Goal: Task Accomplishment & Management: Use online tool/utility

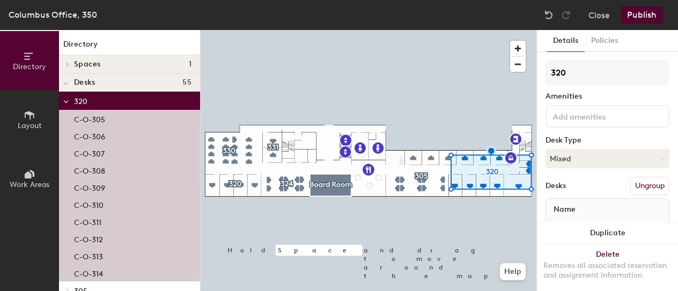
scroll to position [108, 0]
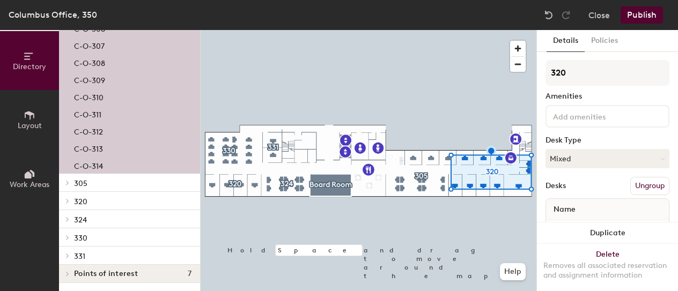
click at [94, 166] on p "C-O-314" at bounding box center [88, 165] width 29 height 12
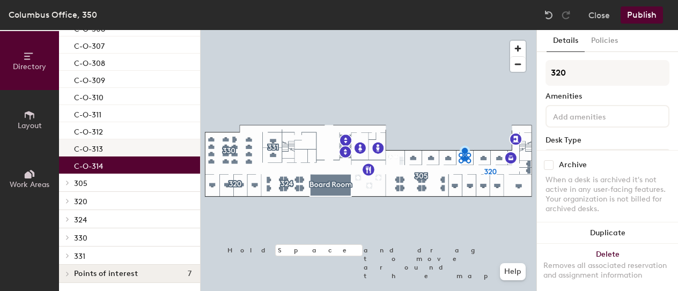
scroll to position [1, 0]
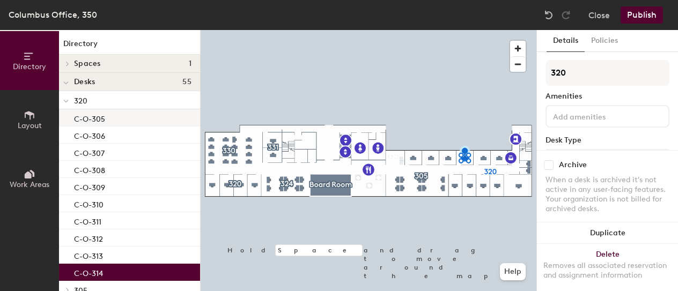
click at [122, 115] on div "C-O-305" at bounding box center [129, 117] width 141 height 17
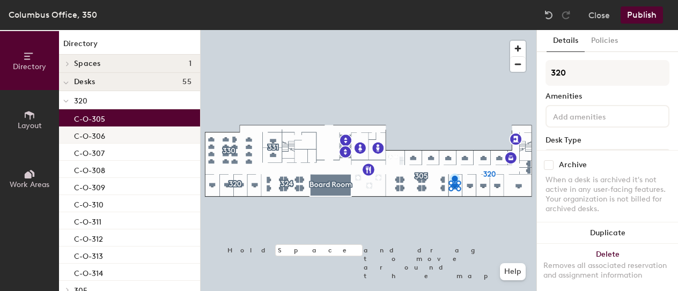
click at [109, 137] on div "C-O-306" at bounding box center [129, 135] width 141 height 17
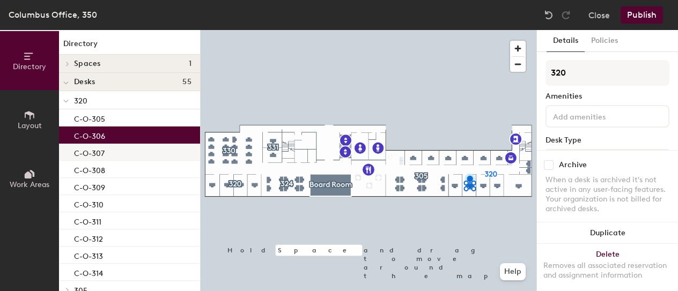
click at [113, 153] on div "C-O-307" at bounding box center [129, 152] width 141 height 17
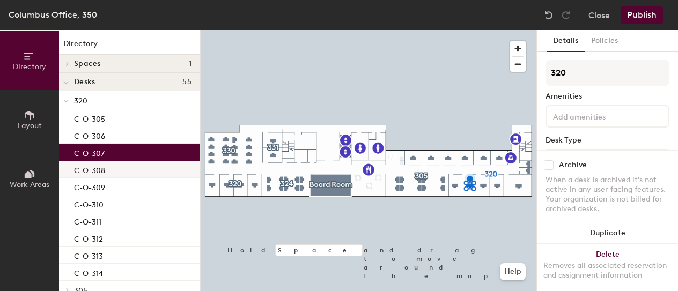
click at [114, 170] on div "C-O-308" at bounding box center [129, 169] width 141 height 17
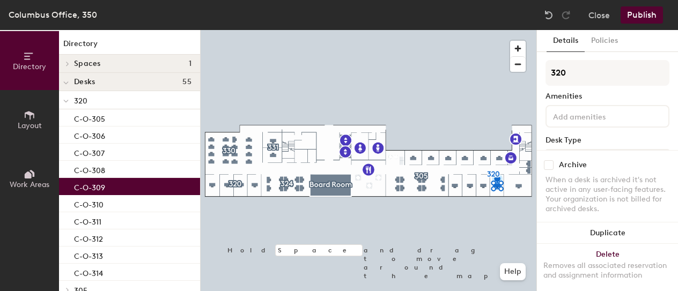
click at [114, 187] on div "C-O-309" at bounding box center [129, 186] width 141 height 17
click at [116, 200] on div "C-O-310" at bounding box center [129, 203] width 141 height 17
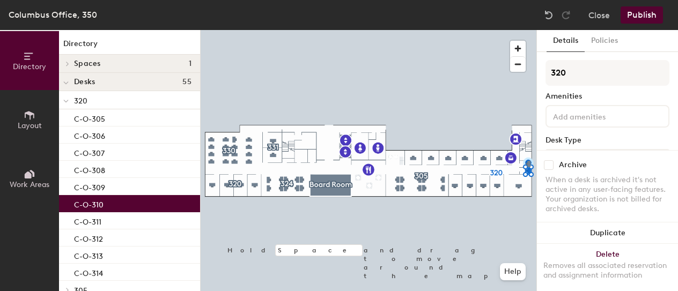
scroll to position [54, 0]
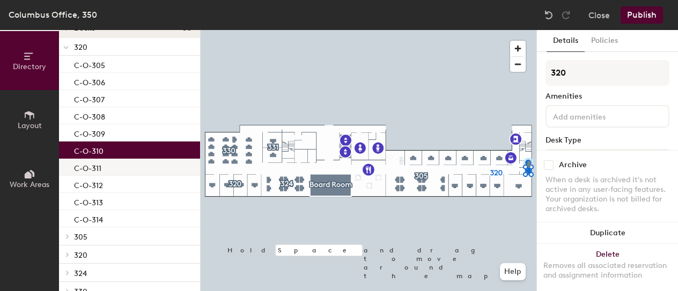
click at [107, 163] on div "C-O-311" at bounding box center [129, 167] width 141 height 17
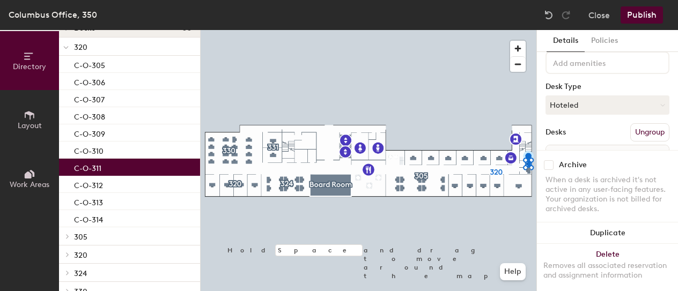
scroll to position [116, 0]
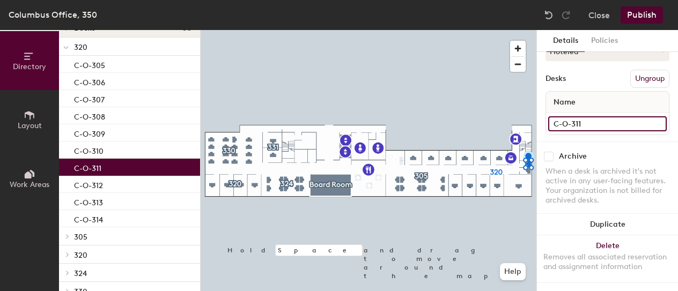
click at [649, 116] on input "C-O-311" at bounding box center [607, 123] width 119 height 15
click at [620, 116] on input "C-O-311" at bounding box center [607, 123] width 119 height 15
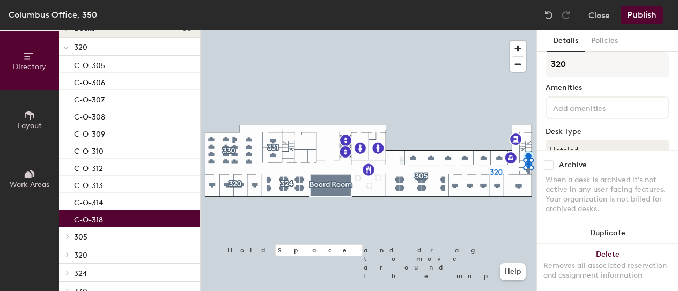
scroll to position [0, 0]
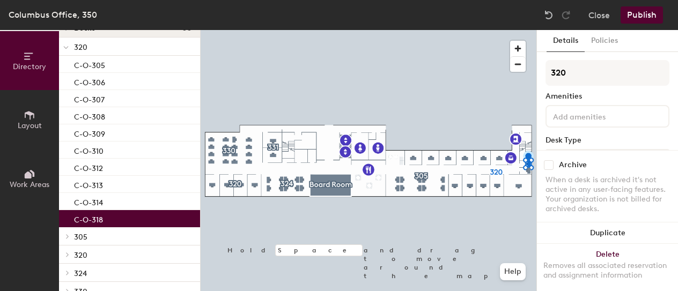
type input "C-O-318"
click at [639, 160] on div "Archive" at bounding box center [607, 165] width 124 height 10
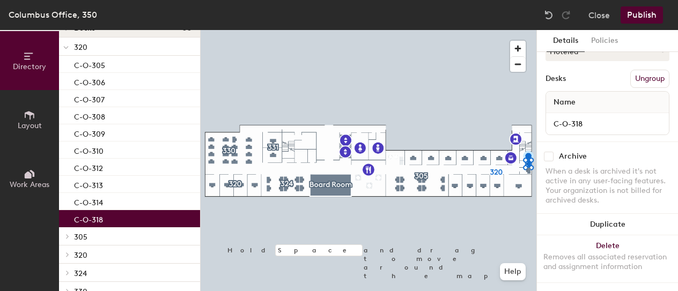
scroll to position [116, 0]
click at [114, 203] on div "C-O-314" at bounding box center [129, 201] width 141 height 17
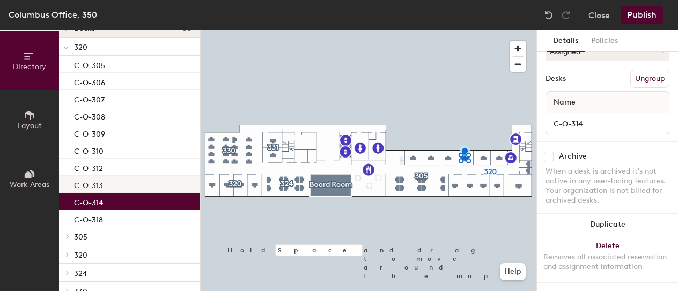
click at [100, 186] on p "C-O-313" at bounding box center [88, 184] width 29 height 12
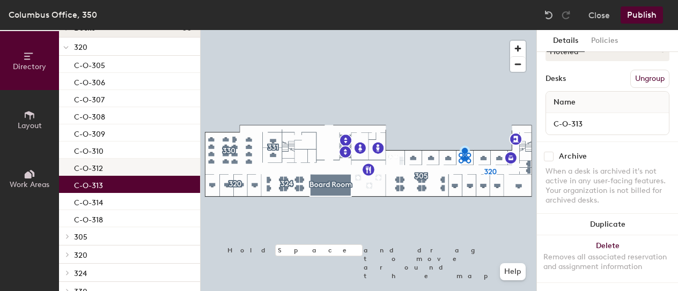
click at [98, 173] on div "C-O-312" at bounding box center [129, 167] width 141 height 17
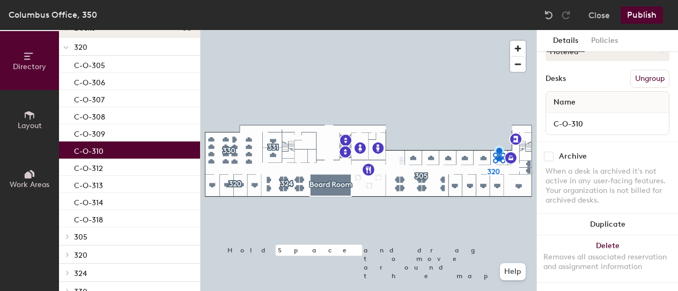
click at [98, 153] on p "C-O-310" at bounding box center [89, 150] width 30 height 12
click at [614, 116] on input "C-O-310" at bounding box center [607, 123] width 119 height 15
click at [648, 117] on input "C-O-310" at bounding box center [607, 123] width 119 height 15
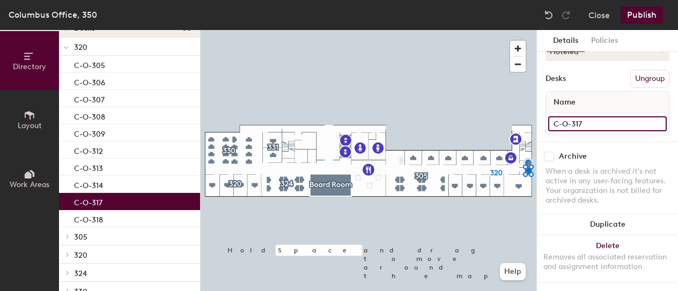
type input "C-O-317"
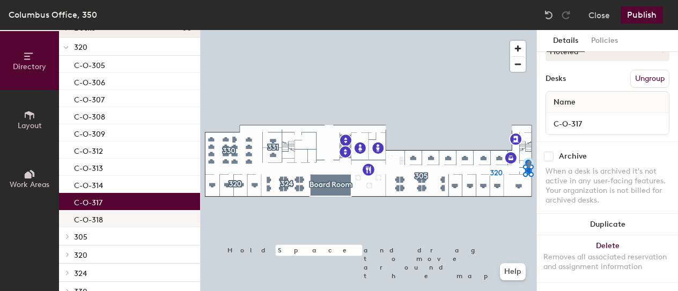
click at [107, 216] on div "C-O-318" at bounding box center [129, 218] width 141 height 17
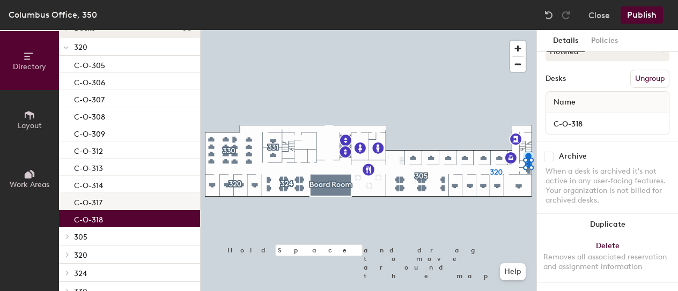
click at [100, 200] on p "C-O-317" at bounding box center [88, 201] width 28 height 12
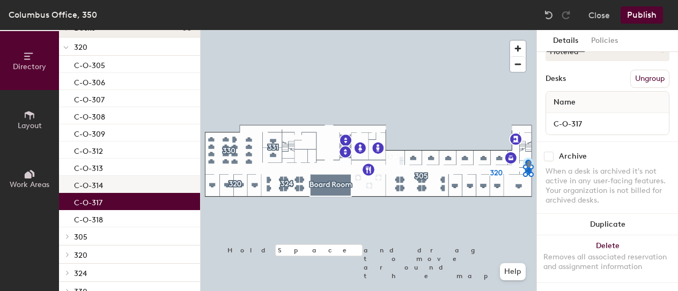
click at [98, 186] on p "C-O-314" at bounding box center [88, 184] width 29 height 12
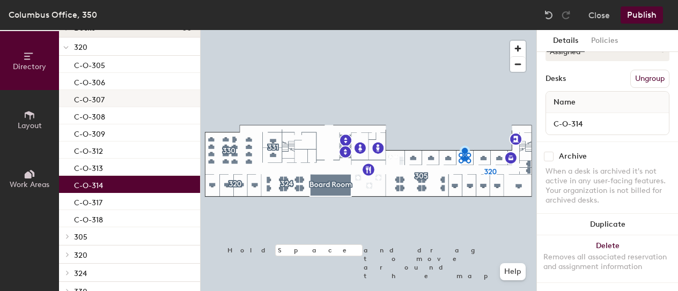
click at [94, 99] on p "C-O-307" at bounding box center [89, 98] width 31 height 12
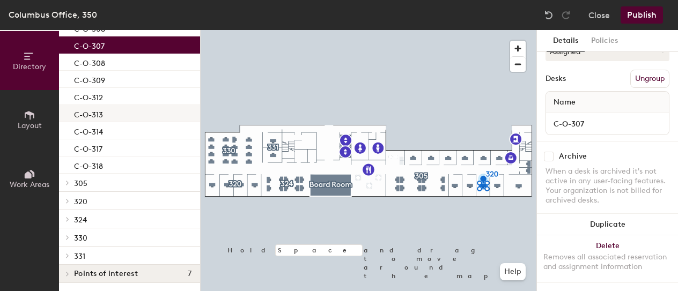
scroll to position [1, 0]
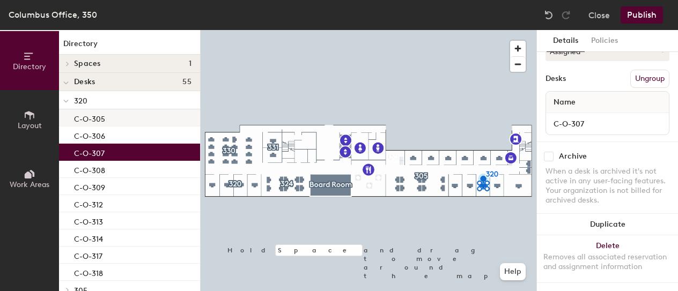
click at [94, 120] on p "C-O-305" at bounding box center [89, 118] width 31 height 12
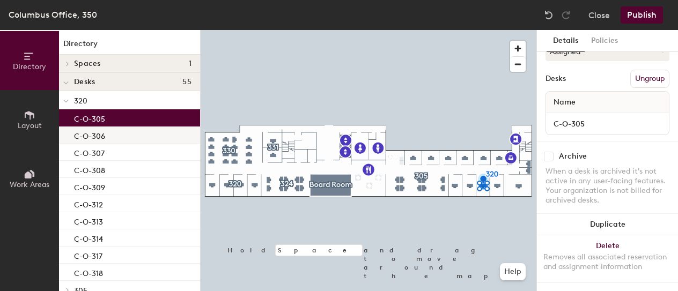
click at [97, 135] on p "C-O-306" at bounding box center [89, 135] width 31 height 12
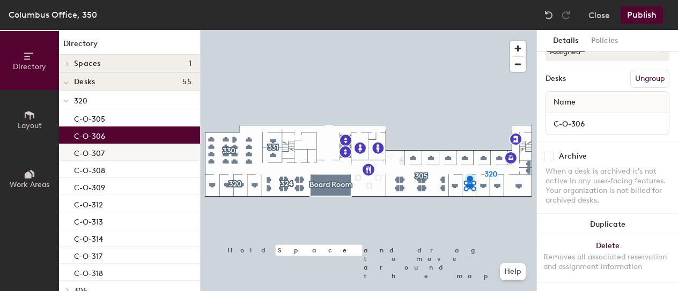
click at [101, 148] on p "C-O-307" at bounding box center [89, 152] width 31 height 12
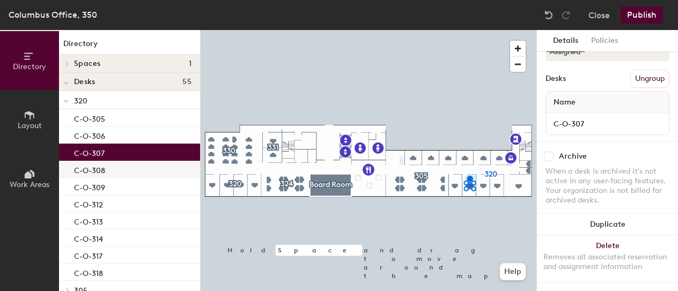
click at [106, 169] on div "C-O-308" at bounding box center [129, 169] width 141 height 17
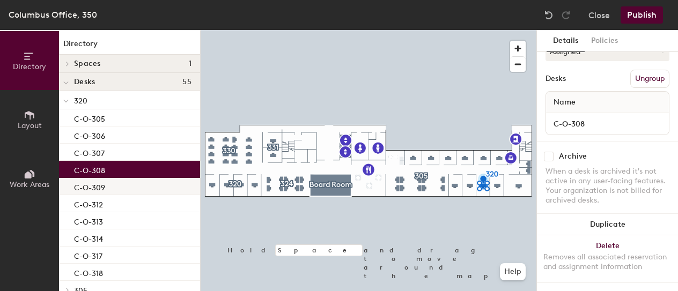
click at [114, 190] on div "C-O-309" at bounding box center [129, 186] width 141 height 17
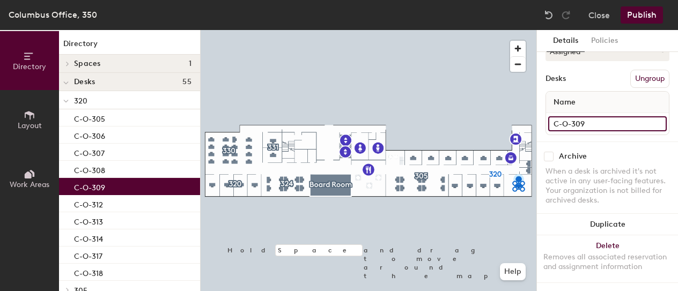
click at [606, 116] on input "C-O-309" at bounding box center [607, 123] width 119 height 15
click at [633, 116] on input "C-O-309" at bounding box center [607, 123] width 119 height 15
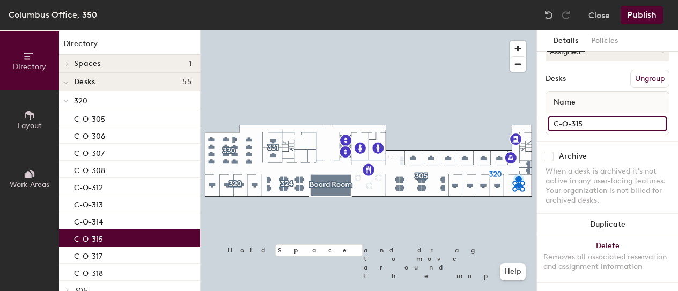
type input "C-O-315"
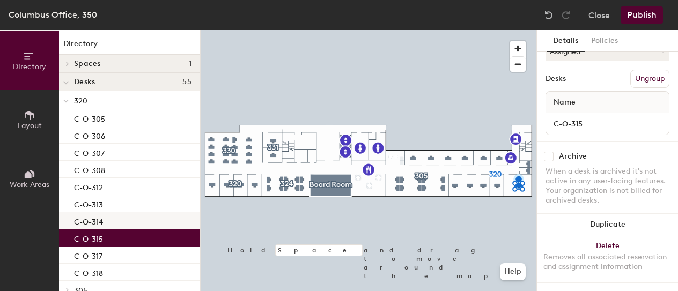
click at [101, 218] on p "C-O-314" at bounding box center [88, 221] width 29 height 12
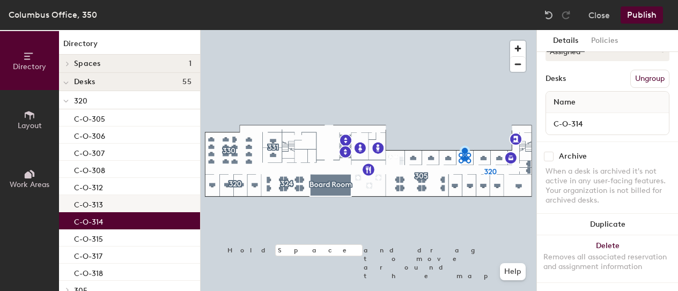
click at [100, 205] on p "C-O-313" at bounding box center [88, 203] width 29 height 12
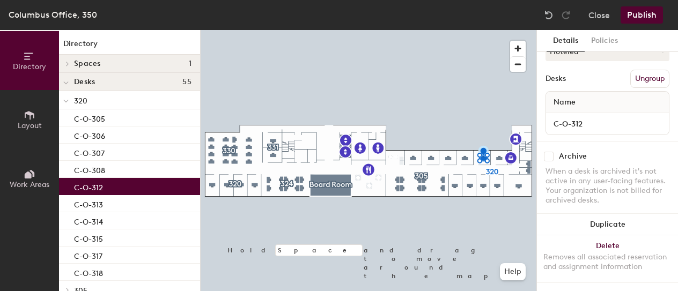
click at [93, 181] on p "C-O-312" at bounding box center [88, 186] width 29 height 12
click at [91, 167] on p "C-O-308" at bounding box center [89, 169] width 31 height 12
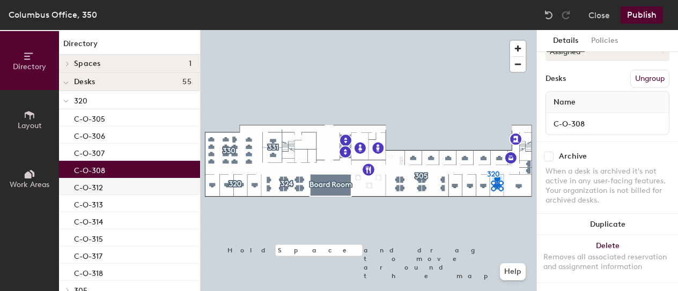
click at [99, 188] on p "C-O-312" at bounding box center [88, 186] width 29 height 12
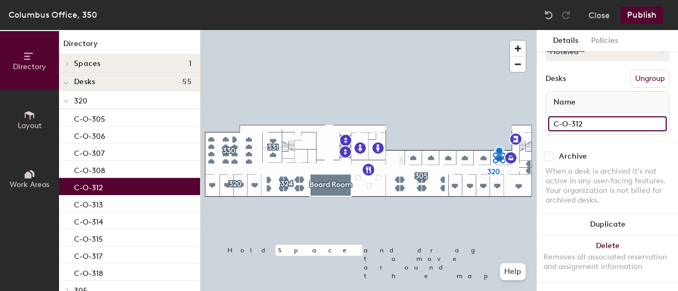
click at [589, 116] on input "C-O-312" at bounding box center [607, 123] width 119 height 15
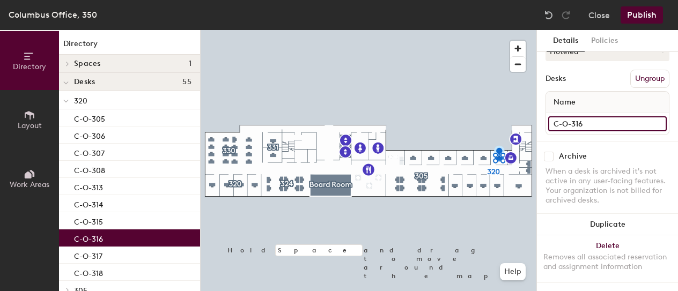
type input "C-O-316"
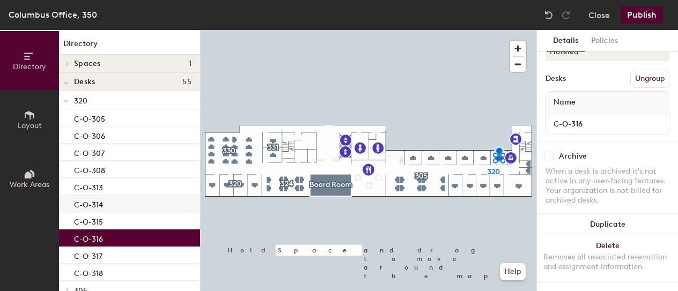
scroll to position [54, 0]
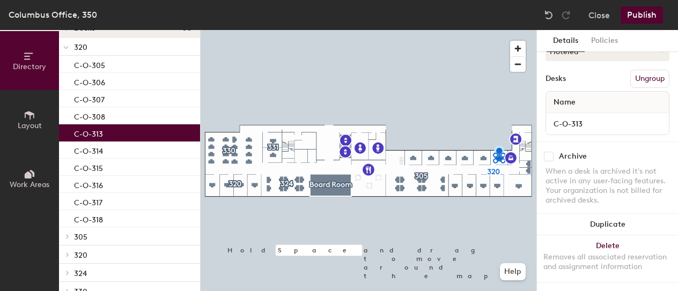
click at [106, 129] on div "C-O-313" at bounding box center [129, 132] width 141 height 17
click at [108, 121] on div "C-O-308" at bounding box center [129, 115] width 141 height 17
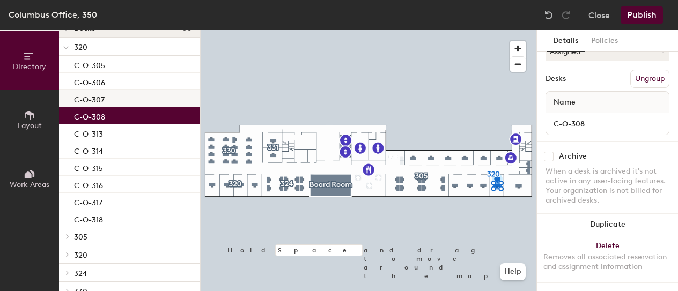
click at [100, 99] on p "C-O-307" at bounding box center [89, 98] width 31 height 12
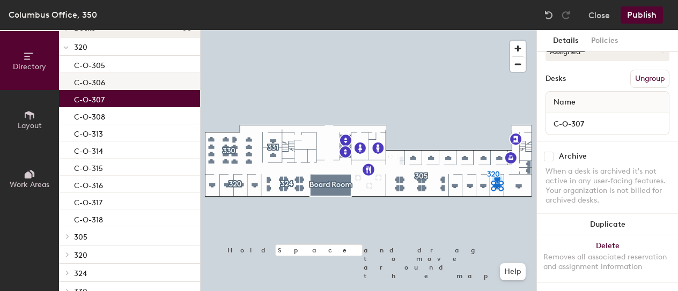
click at [99, 82] on p "C-O-306" at bounding box center [89, 81] width 31 height 12
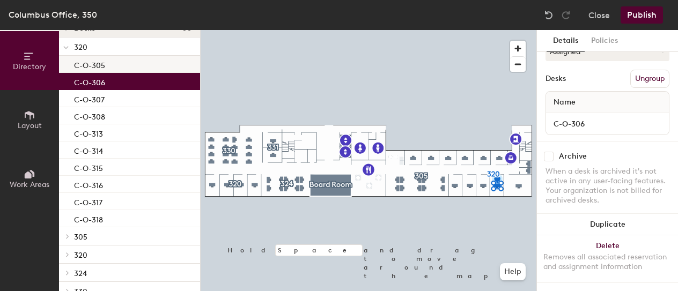
click at [98, 67] on p "C-O-305" at bounding box center [89, 64] width 31 height 12
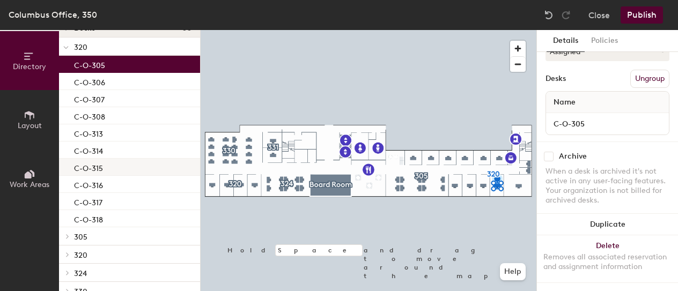
click at [83, 169] on p "C-O-315" at bounding box center [88, 167] width 29 height 12
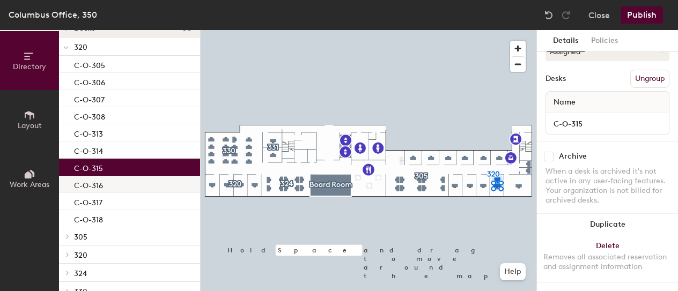
click at [87, 189] on p "C-O-316" at bounding box center [88, 184] width 29 height 12
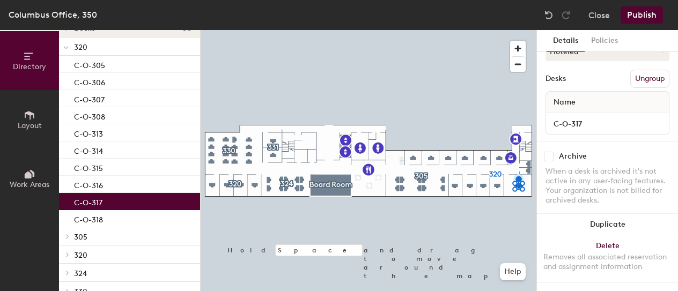
click at [96, 202] on p "C-O-317" at bounding box center [88, 201] width 28 height 12
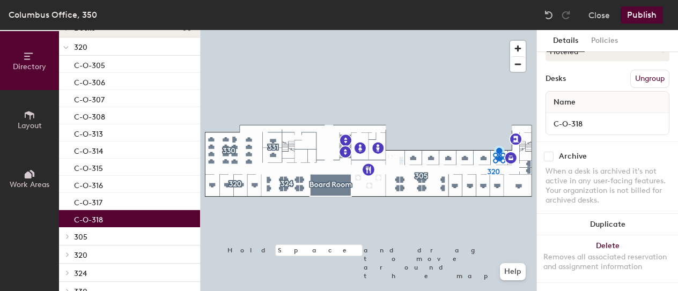
click at [98, 222] on p "C-O-318" at bounding box center [88, 218] width 29 height 12
click at [98, 135] on p "C-O-313" at bounding box center [88, 133] width 29 height 12
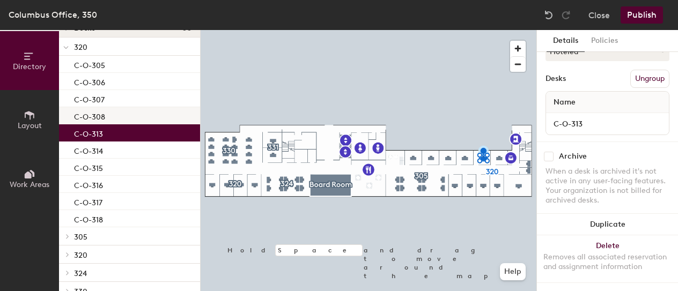
click at [97, 116] on p "C-O-308" at bounding box center [89, 115] width 31 height 12
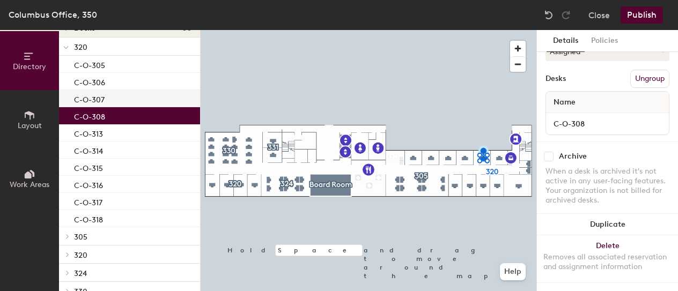
click at [95, 101] on p "C-O-307" at bounding box center [89, 98] width 31 height 12
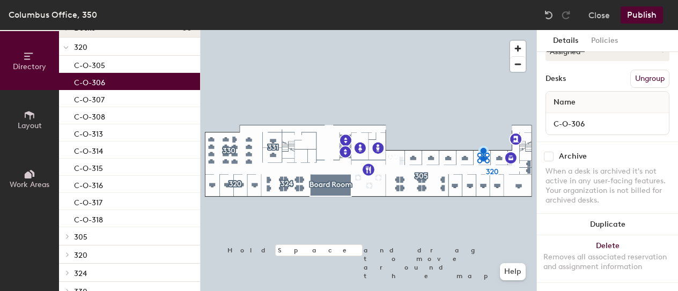
click at [103, 76] on p "C-O-306" at bounding box center [89, 81] width 31 height 12
click at [102, 64] on p "C-O-305" at bounding box center [89, 64] width 31 height 12
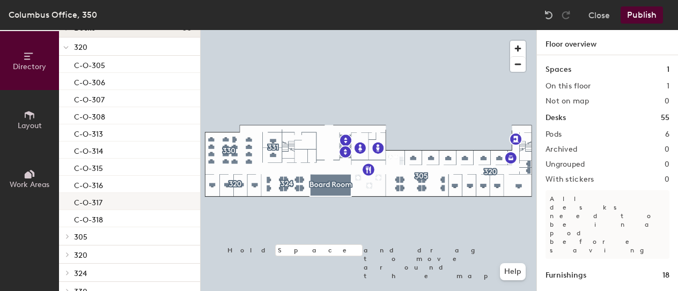
click at [108, 202] on div "C-O-317" at bounding box center [129, 201] width 141 height 17
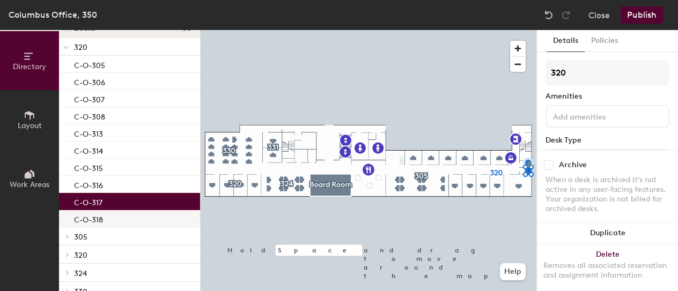
click at [101, 220] on p "C-O-318" at bounding box center [88, 218] width 29 height 12
click at [100, 201] on p "C-O-317" at bounding box center [88, 201] width 28 height 12
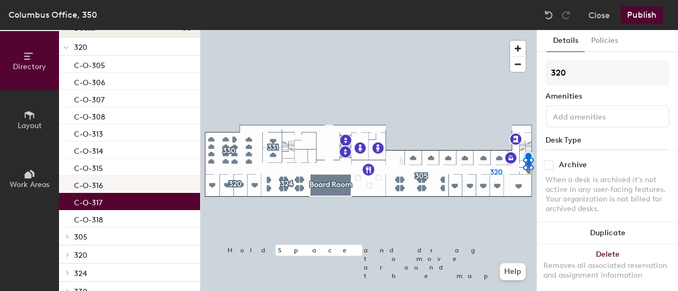
click at [97, 183] on p "C-O-316" at bounding box center [88, 184] width 29 height 12
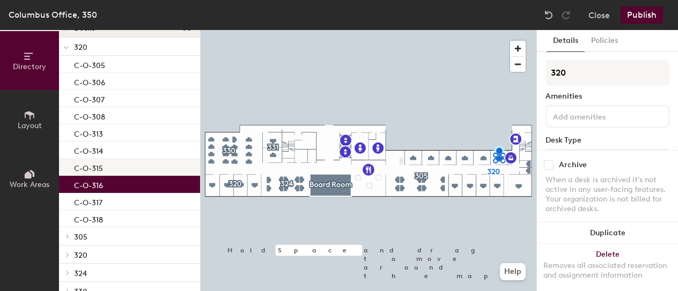
click at [95, 167] on p "C-O-315" at bounding box center [88, 167] width 29 height 12
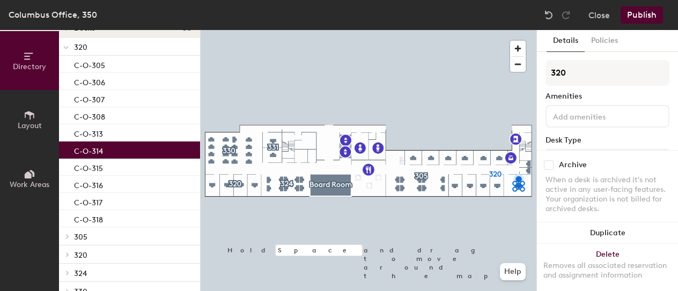
click at [94, 151] on p "C-O-314" at bounding box center [88, 150] width 29 height 12
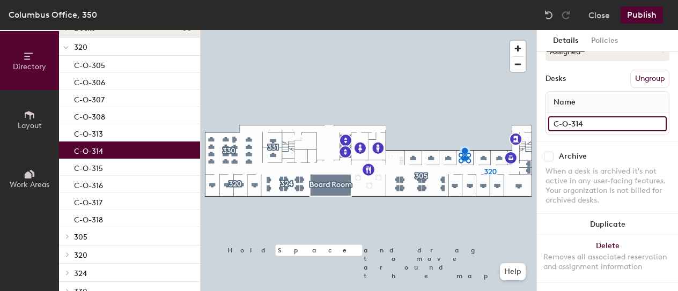
click at [587, 116] on input "C-O-314" at bounding box center [607, 123] width 119 height 15
click at [644, 116] on input "C-O-314" at bounding box center [607, 123] width 119 height 15
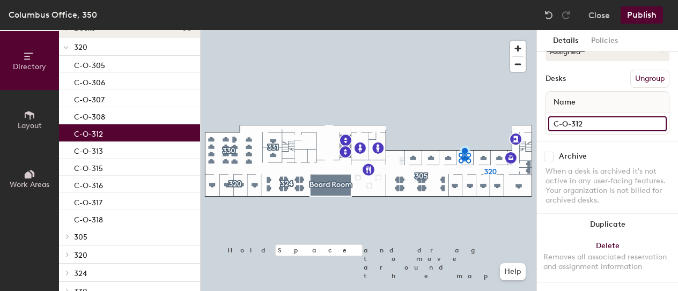
type input "C-O-312"
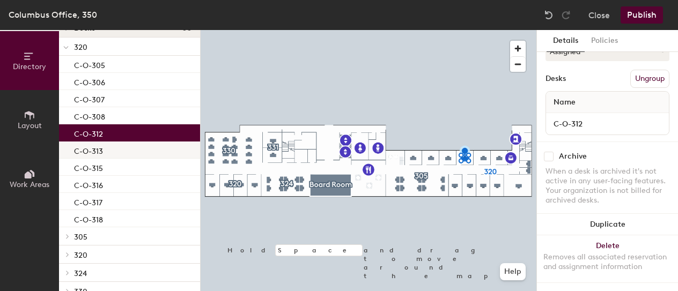
click at [101, 151] on p "C-O-313" at bounding box center [88, 150] width 29 height 12
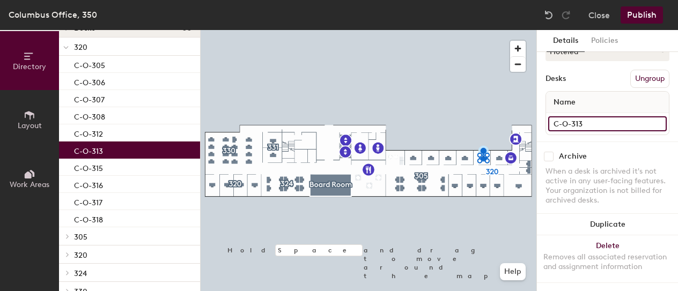
click at [589, 116] on input "C-O-313" at bounding box center [607, 123] width 119 height 15
type input "C-O-314"
click at [113, 164] on div "C-O-315" at bounding box center [129, 167] width 141 height 17
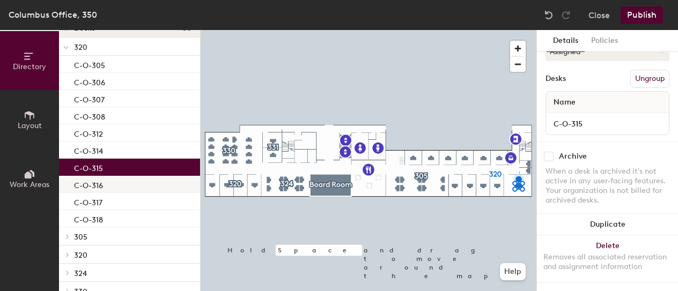
click at [108, 184] on div "C-O-316" at bounding box center [129, 184] width 141 height 17
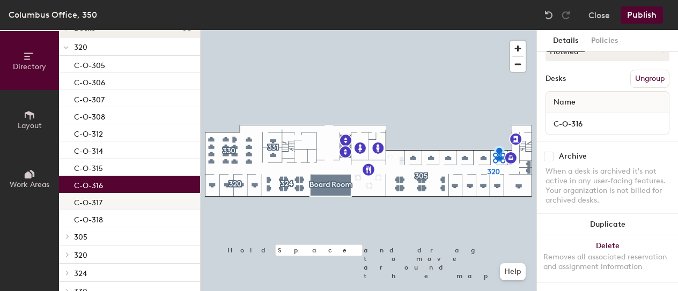
click at [107, 202] on div "C-O-317" at bounding box center [129, 201] width 141 height 17
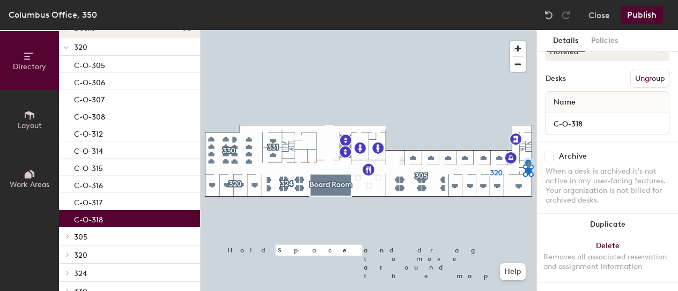
click at [108, 218] on div "C-O-318" at bounding box center [129, 218] width 141 height 17
click at [114, 132] on div "C-O-312" at bounding box center [129, 132] width 141 height 17
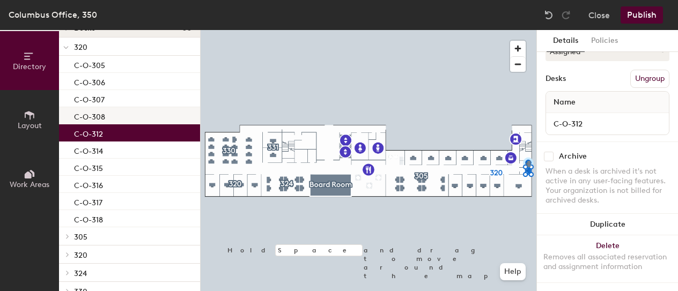
click at [114, 115] on div "C-O-308" at bounding box center [129, 115] width 141 height 17
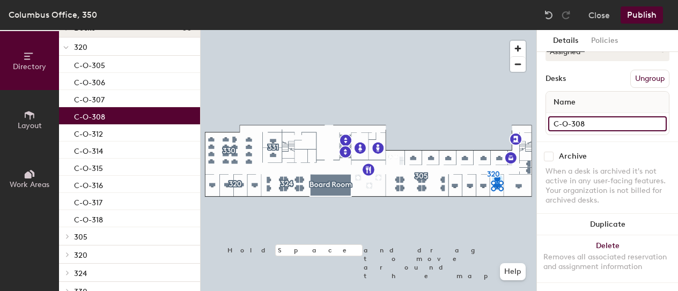
click at [592, 116] on input "C-O-308" at bounding box center [607, 123] width 119 height 15
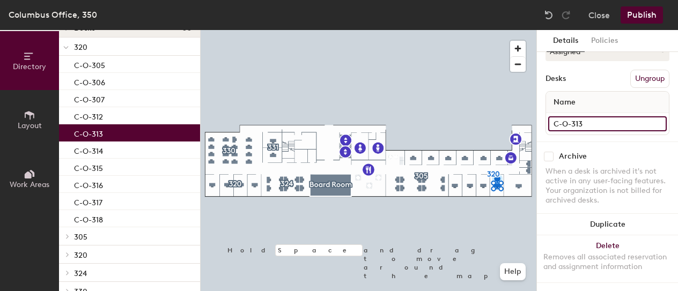
type input "C-O-313"
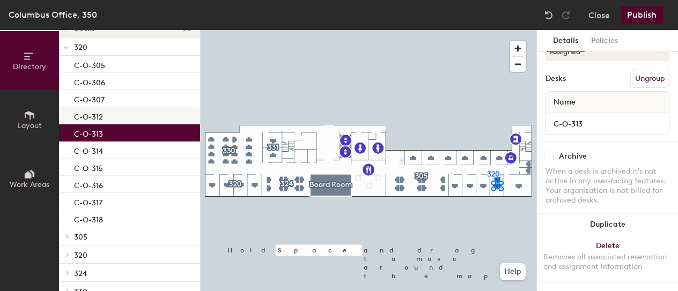
click at [116, 115] on div "C-O-312" at bounding box center [129, 115] width 141 height 17
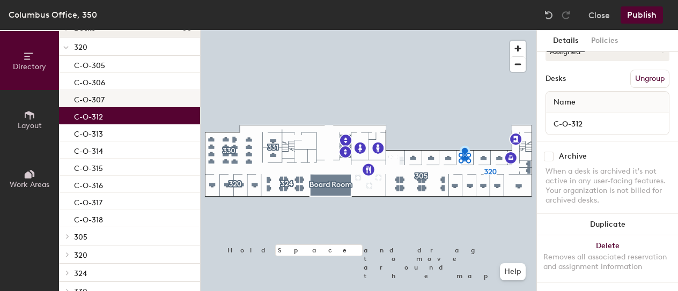
click at [101, 99] on p "C-O-307" at bounding box center [89, 98] width 31 height 12
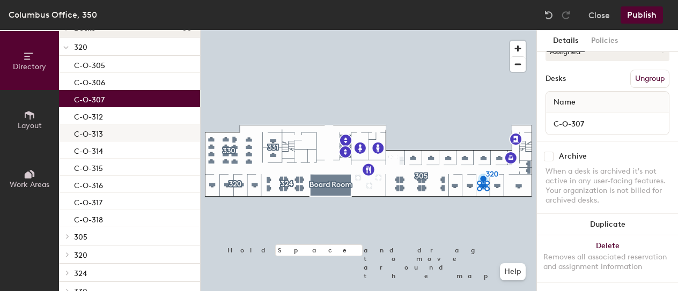
click at [102, 130] on p "C-O-313" at bounding box center [88, 133] width 29 height 12
click at [102, 96] on p "C-O-307" at bounding box center [89, 98] width 31 height 12
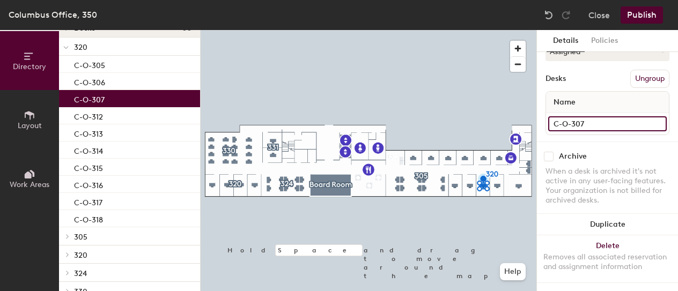
click at [602, 116] on input "C-O-307" at bounding box center [607, 123] width 119 height 15
type input "C-O-311"
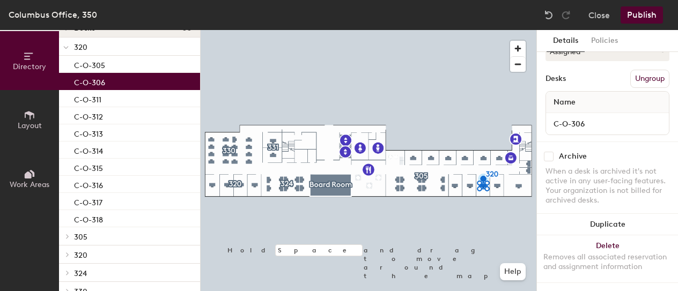
click at [120, 84] on div "C-O-306" at bounding box center [129, 81] width 141 height 17
click at [584, 116] on input "C-O-306" at bounding box center [607, 123] width 119 height 15
click at [588, 116] on input "C-O-306" at bounding box center [607, 123] width 119 height 15
type input "C-O-309"
click at [125, 63] on div "C-O-305" at bounding box center [129, 64] width 141 height 17
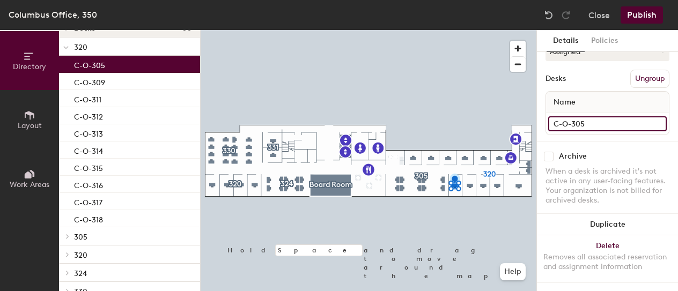
click at [592, 116] on input "C-O-305" at bounding box center [607, 123] width 119 height 15
click at [594, 116] on input "C-O-305" at bounding box center [607, 123] width 119 height 15
type input "C-O-307"
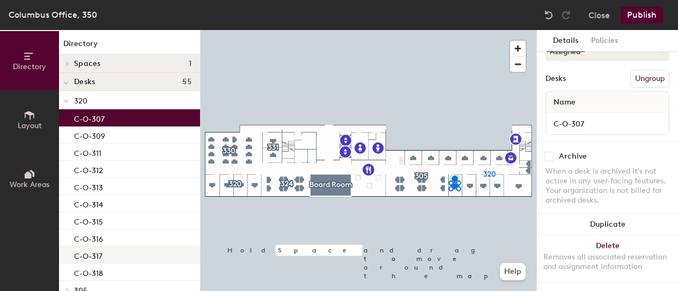
scroll to position [0, 0]
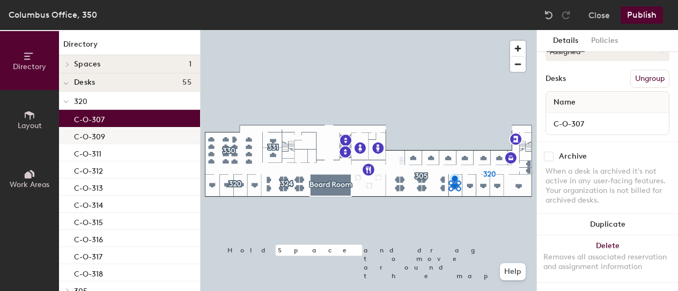
click at [118, 134] on div "C-O-309" at bounding box center [129, 135] width 141 height 17
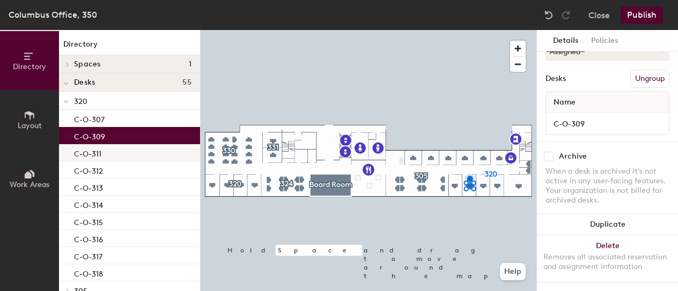
click at [117, 149] on div "C-O-311" at bounding box center [129, 152] width 141 height 17
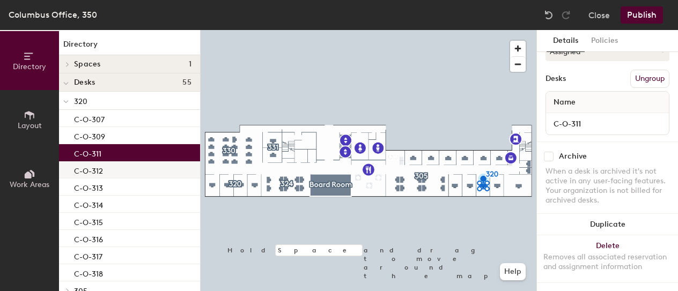
click at [116, 164] on div "C-O-312" at bounding box center [129, 169] width 141 height 17
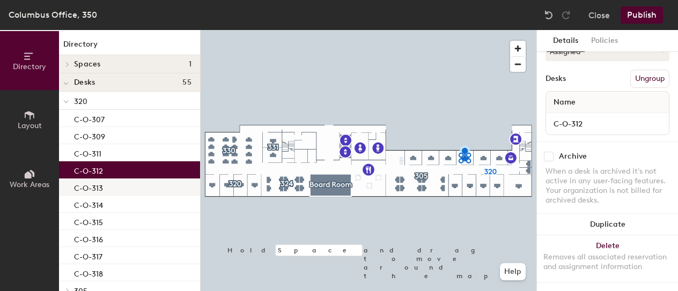
click at [113, 189] on div "C-O-313" at bounding box center [129, 187] width 141 height 17
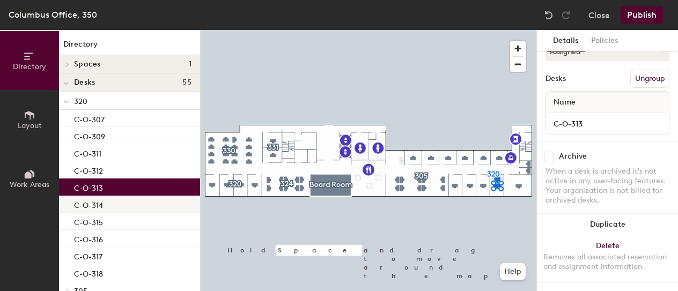
click at [113, 202] on div "C-O-314" at bounding box center [129, 204] width 141 height 17
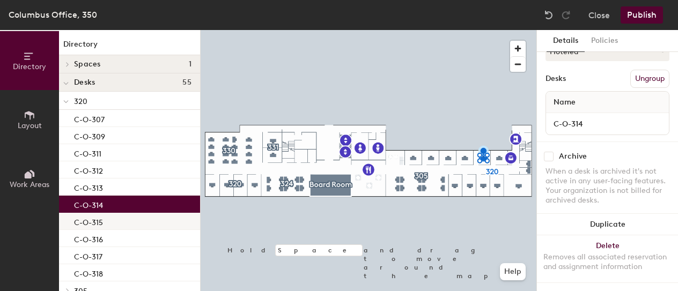
click at [108, 223] on div "C-O-315" at bounding box center [129, 221] width 141 height 17
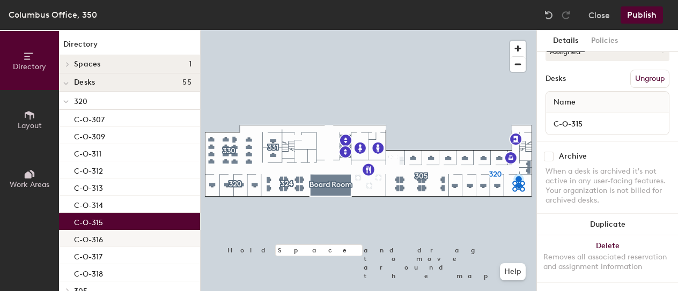
click at [101, 240] on p "C-O-316" at bounding box center [88, 238] width 29 height 12
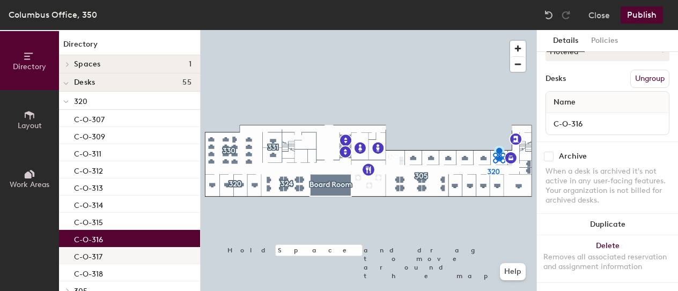
click at [106, 255] on div "C-O-317" at bounding box center [129, 255] width 141 height 17
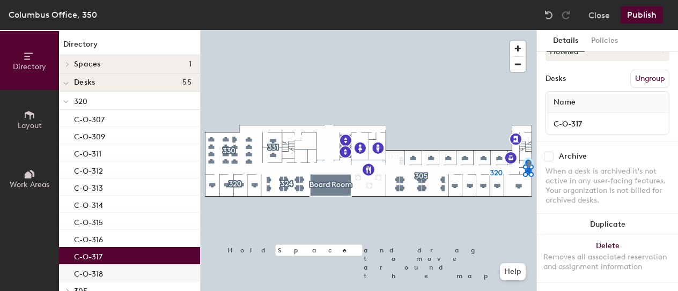
click at [103, 271] on div "C-O-318" at bounding box center [129, 272] width 141 height 17
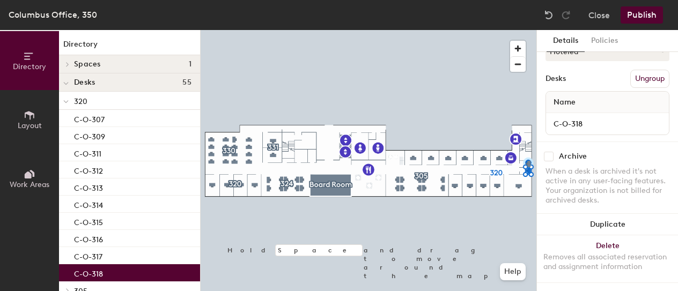
scroll to position [54, 0]
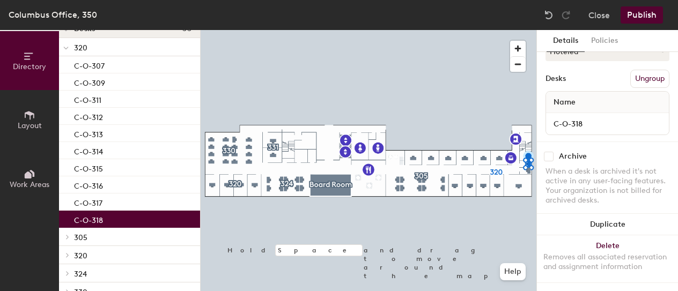
click at [69, 237] on icon at bounding box center [68, 237] width 2 height 4
click at [93, 255] on p "C-C-327" at bounding box center [89, 254] width 30 height 12
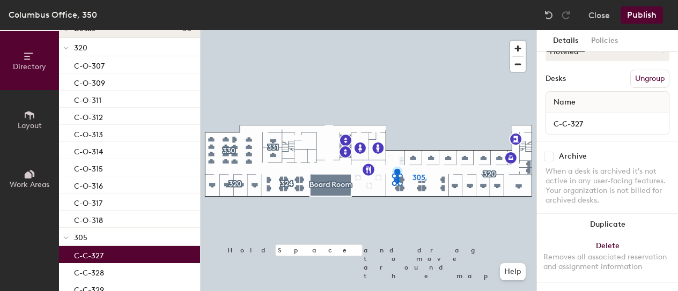
scroll to position [161, 0]
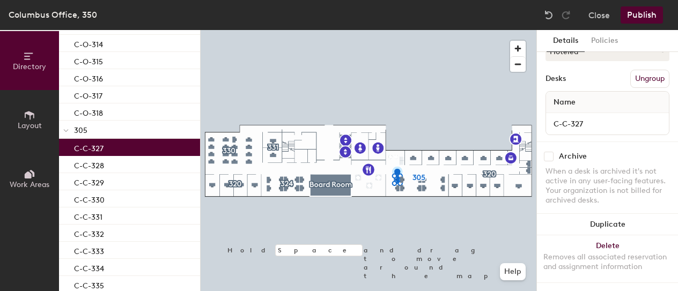
click at [93, 255] on p "C-C-333" at bounding box center [89, 250] width 30 height 12
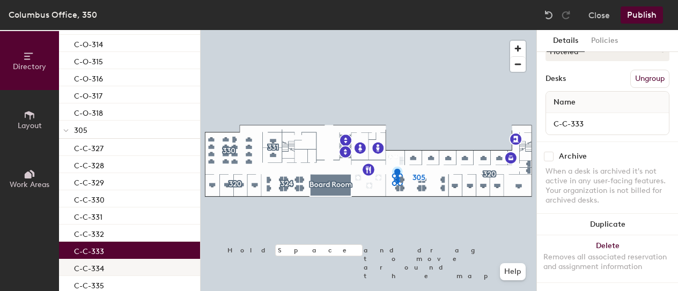
click at [98, 272] on p "C-C-334" at bounding box center [89, 267] width 30 height 12
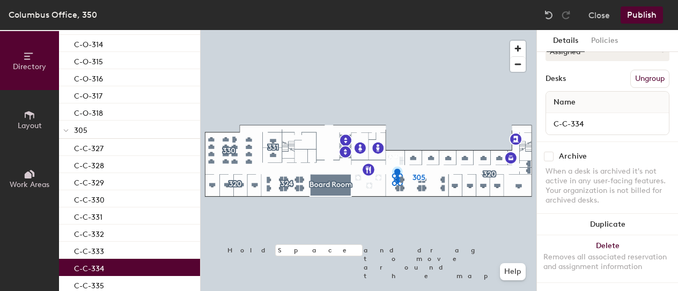
scroll to position [215, 0]
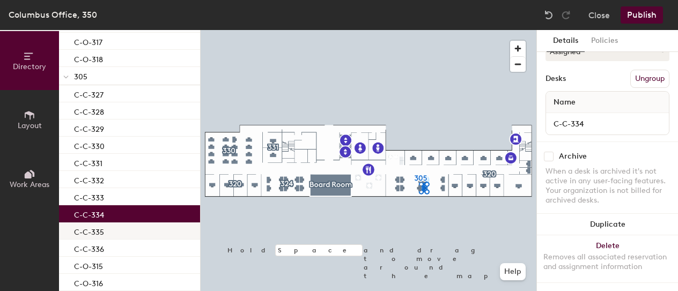
click at [94, 229] on p "C-C-335" at bounding box center [89, 231] width 30 height 12
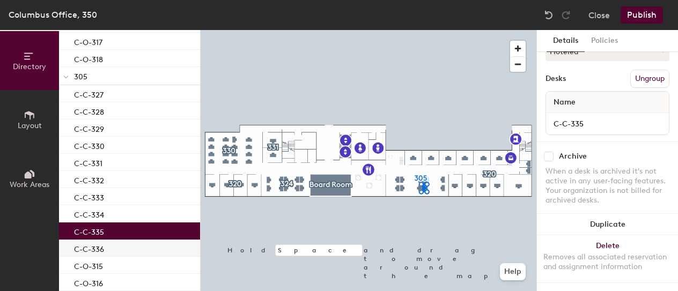
click at [102, 249] on p "C-C-336" at bounding box center [89, 248] width 30 height 12
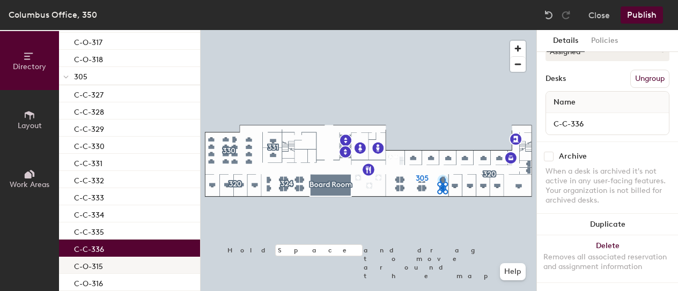
click at [101, 263] on p "C-O-315" at bounding box center [88, 265] width 29 height 12
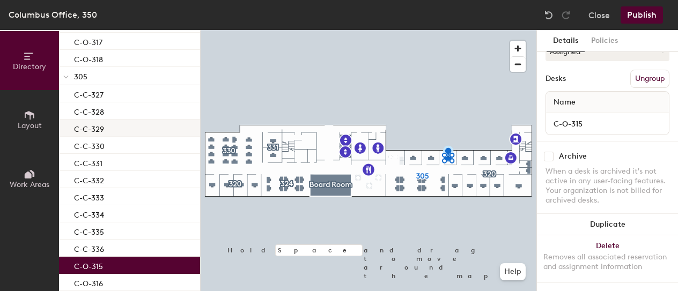
scroll to position [268, 0]
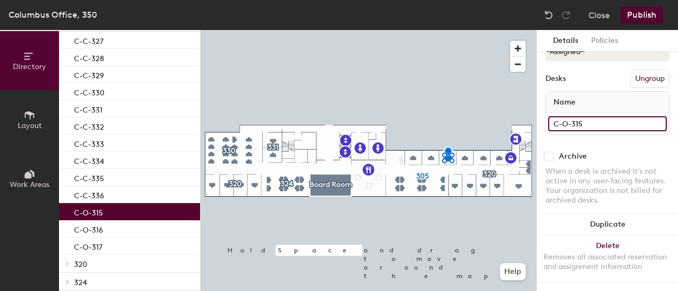
click at [581, 116] on input "C-O-315" at bounding box center [607, 123] width 119 height 15
click at [586, 116] on input "C-O-315" at bounding box center [607, 123] width 119 height 15
type input "C-O-310"
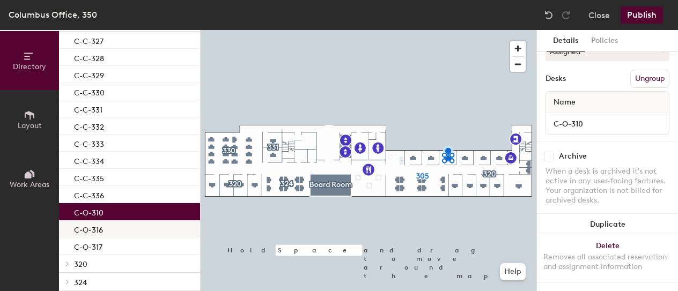
click at [105, 226] on div "C-O-316" at bounding box center [129, 228] width 141 height 17
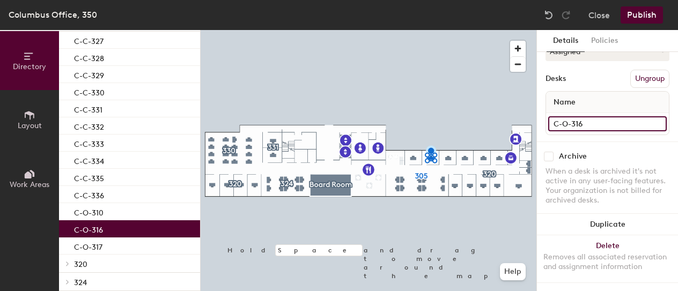
click at [586, 116] on input "C-O-316" at bounding box center [607, 123] width 119 height 15
click at [587, 116] on input "C-O-316" at bounding box center [607, 123] width 119 height 15
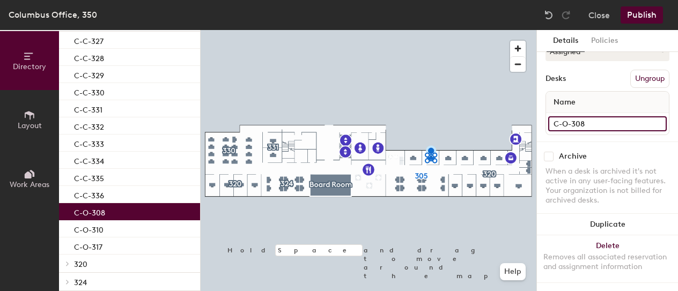
type input "C-O-308"
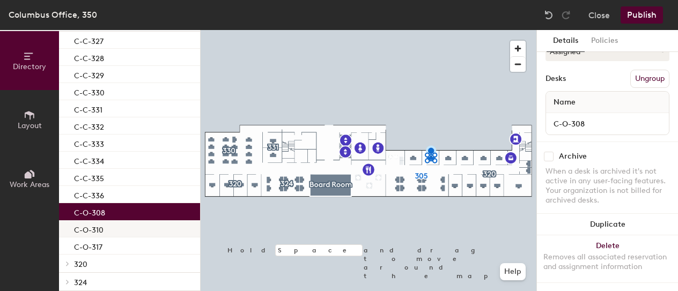
click at [89, 229] on p "C-O-310" at bounding box center [89, 229] width 30 height 12
click at [90, 213] on p "C-O-308" at bounding box center [89, 211] width 31 height 12
click at [91, 196] on p "C-C-336" at bounding box center [89, 194] width 30 height 12
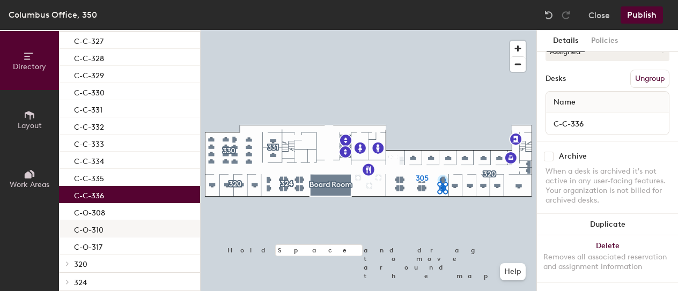
click at [90, 230] on p "C-O-310" at bounding box center [89, 229] width 30 height 12
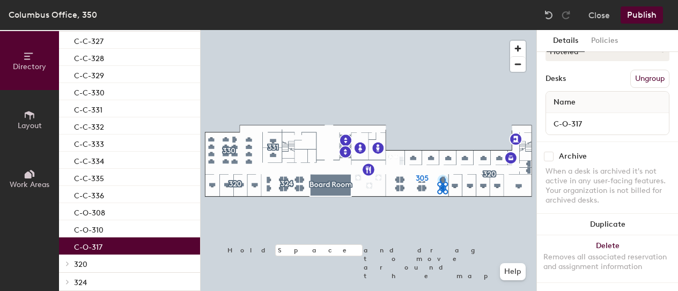
click at [97, 248] on p "C-O-317" at bounding box center [88, 246] width 28 height 12
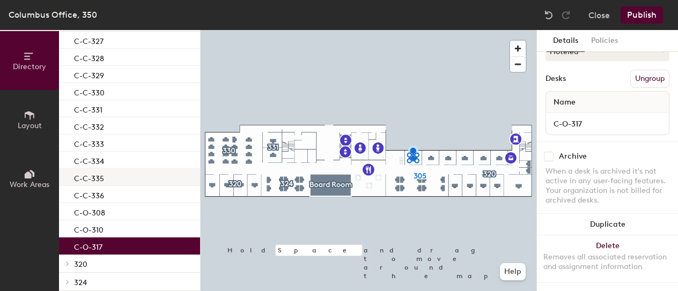
click at [96, 179] on p "C-C-335" at bounding box center [89, 177] width 30 height 12
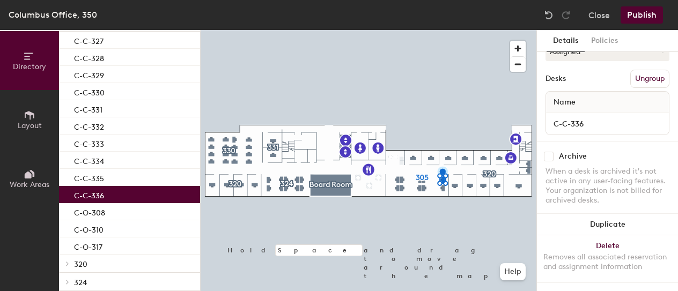
click at [94, 196] on p "C-C-336" at bounding box center [89, 194] width 30 height 12
click at [100, 214] on p "C-O-308" at bounding box center [89, 211] width 31 height 12
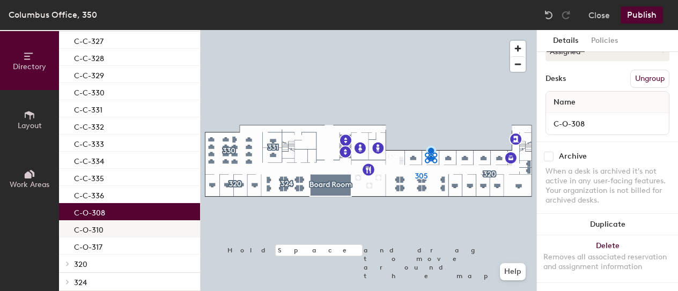
click at [103, 228] on p "C-O-310" at bounding box center [89, 229] width 30 height 12
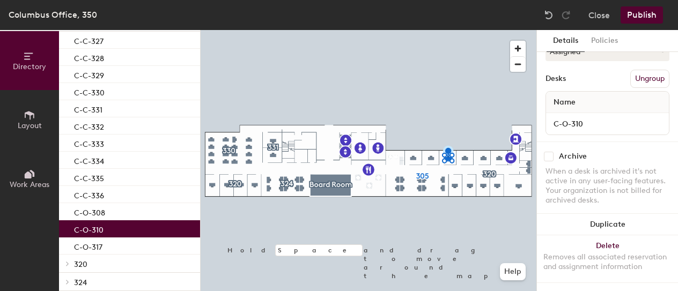
click at [68, 261] on icon at bounding box center [67, 263] width 4 height 5
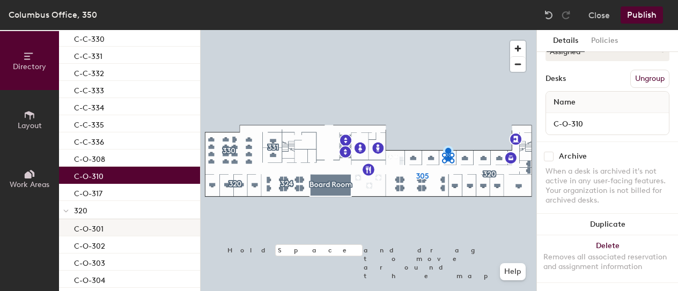
click at [102, 228] on p "C-O-301" at bounding box center [89, 228] width 30 height 12
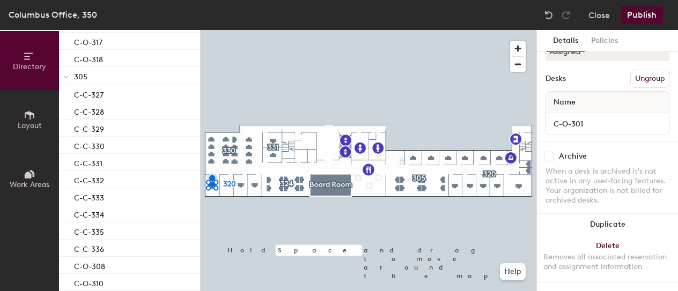
scroll to position [161, 0]
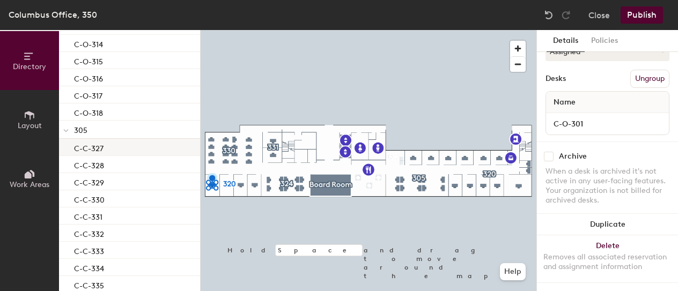
click at [97, 150] on p "C-C-327" at bounding box center [89, 147] width 30 height 12
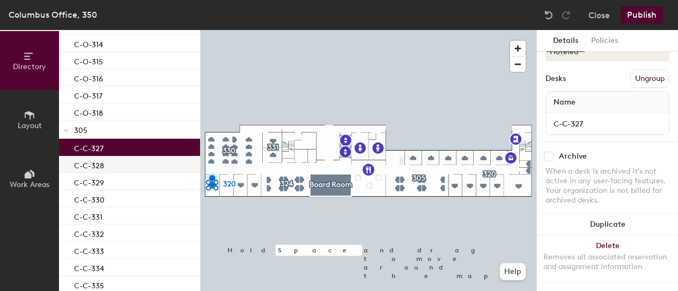
click at [93, 167] on p "C-C-328" at bounding box center [89, 164] width 30 height 12
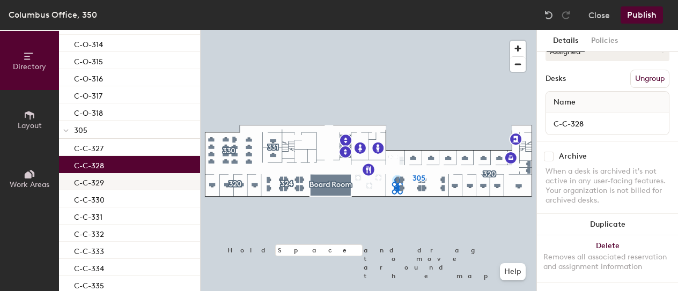
click at [91, 183] on p "C-C-329" at bounding box center [89, 181] width 30 height 12
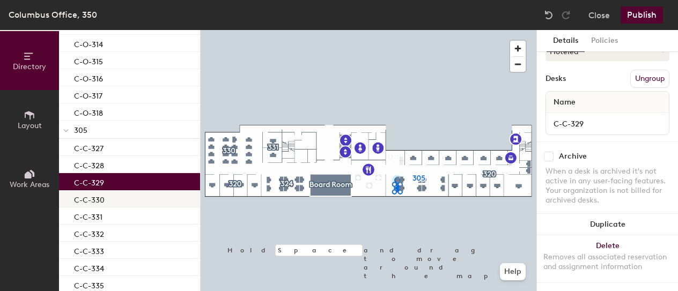
click at [98, 201] on p "C-C-330" at bounding box center [89, 199] width 31 height 12
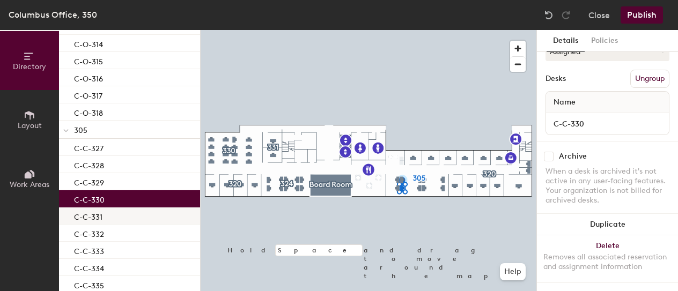
click at [98, 218] on p "C-C-331" at bounding box center [88, 216] width 28 height 12
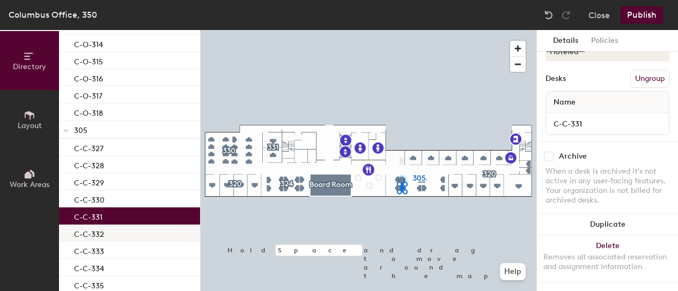
click at [101, 237] on p "C-C-332" at bounding box center [89, 233] width 30 height 12
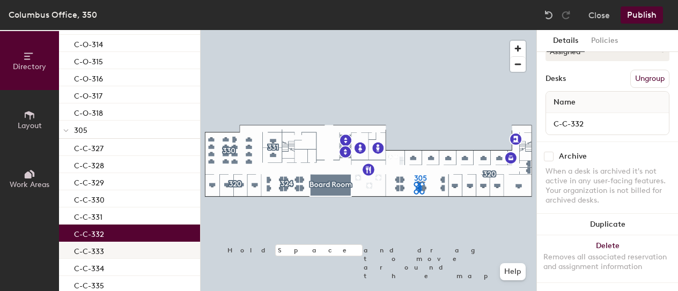
click at [98, 252] on p "C-C-333" at bounding box center [89, 250] width 30 height 12
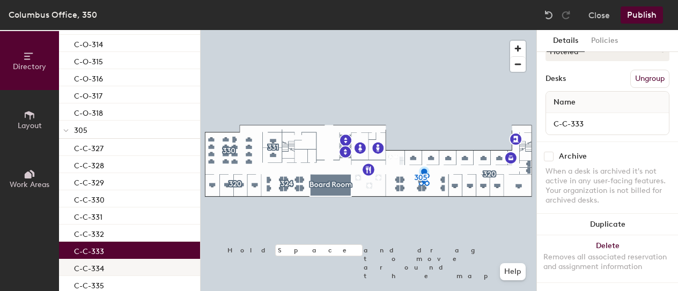
click at [94, 270] on p "C-C-334" at bounding box center [89, 267] width 30 height 12
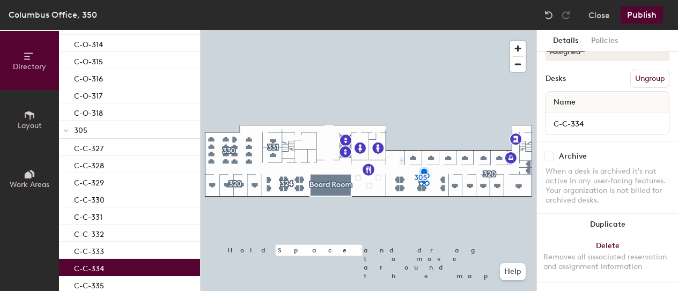
scroll to position [268, 0]
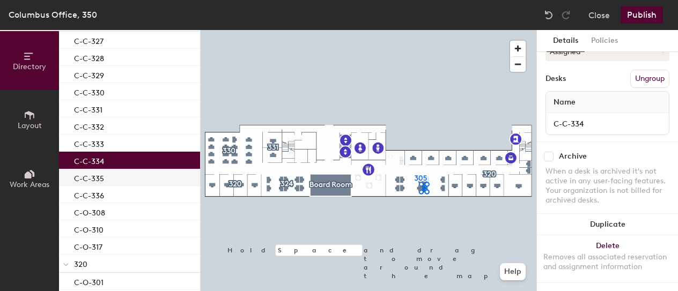
click at [97, 173] on p "C-C-335" at bounding box center [89, 177] width 30 height 12
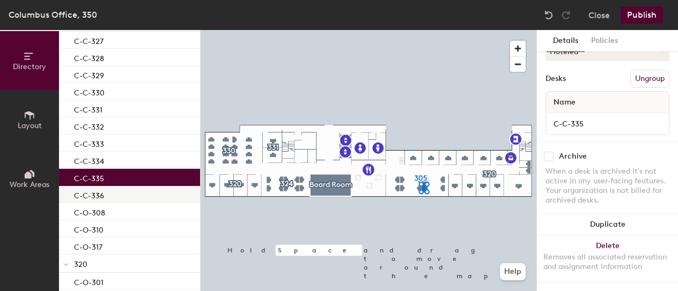
click at [101, 196] on p "C-C-336" at bounding box center [89, 194] width 30 height 12
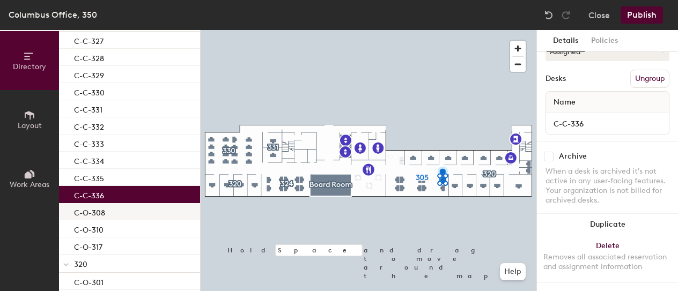
click at [106, 213] on div "C-O-308" at bounding box center [129, 211] width 141 height 17
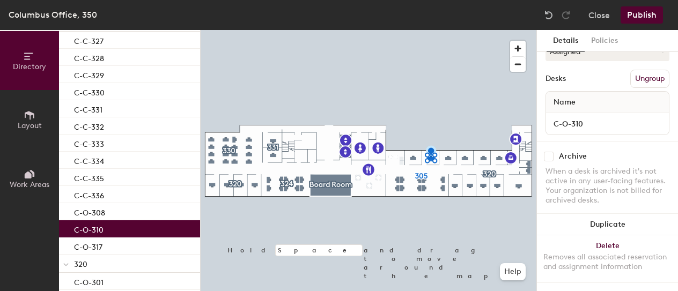
click at [105, 230] on div "C-O-310" at bounding box center [129, 228] width 141 height 17
click at [100, 248] on p "C-O-317" at bounding box center [88, 246] width 28 height 12
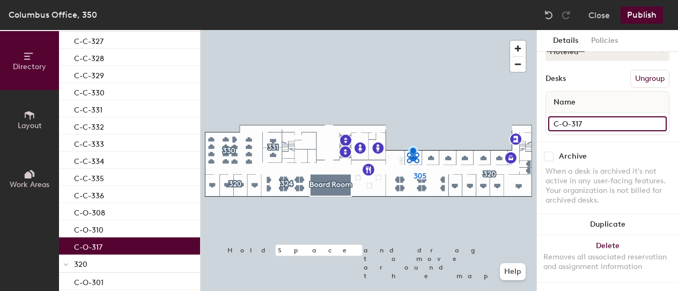
click at [592, 116] on input "C-O-317" at bounding box center [607, 123] width 119 height 15
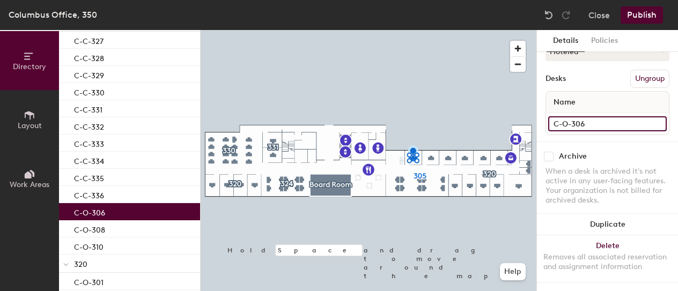
type input "C-O-306"
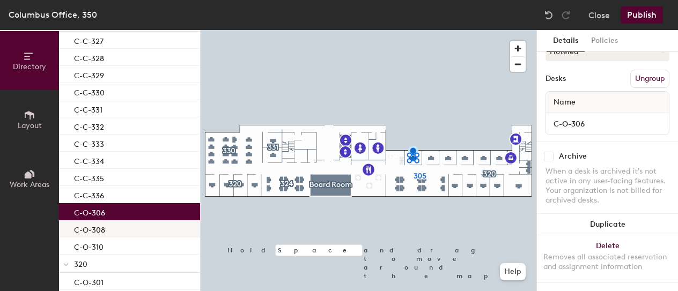
click at [115, 227] on div "C-O-308" at bounding box center [129, 228] width 141 height 17
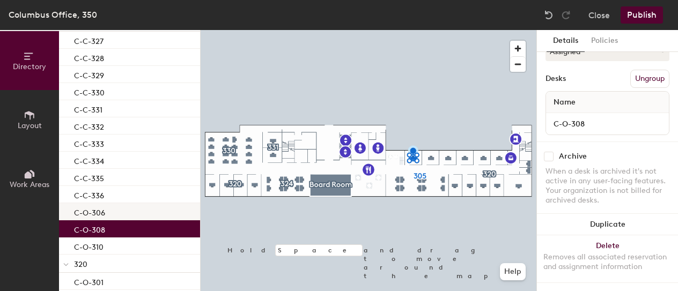
click at [110, 212] on div "C-O-306" at bounding box center [129, 211] width 141 height 17
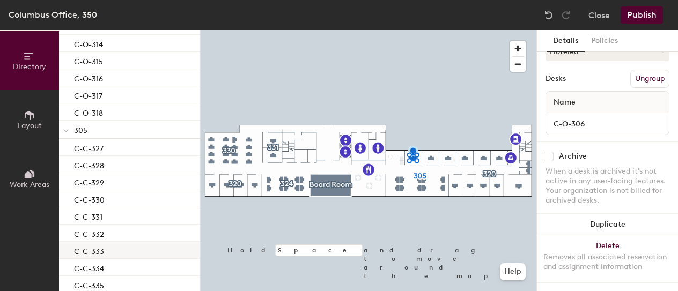
scroll to position [107, 0]
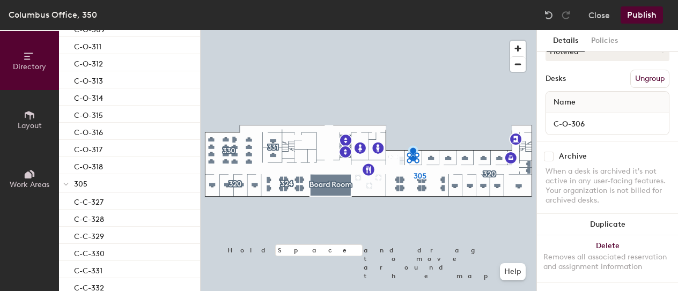
click at [78, 183] on span "305" at bounding box center [80, 184] width 13 height 9
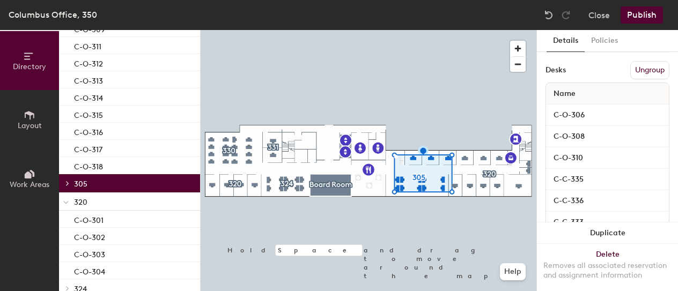
click at [69, 202] on div at bounding box center [66, 202] width 14 height 18
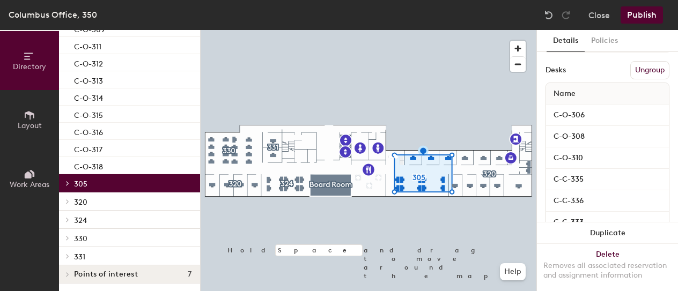
click at [69, 219] on icon at bounding box center [67, 219] width 4 height 5
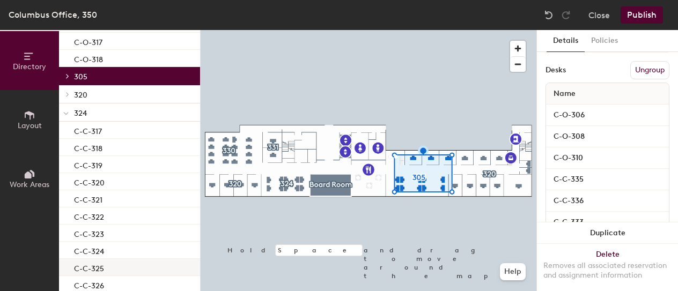
scroll to position [268, 0]
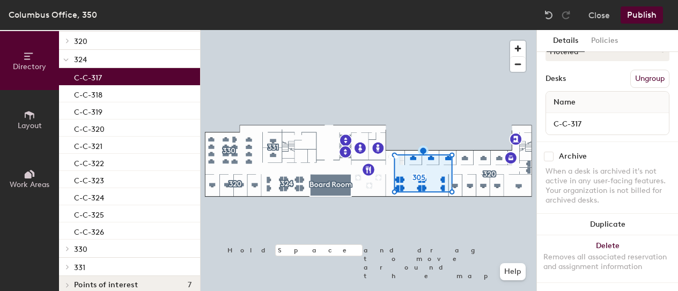
click at [104, 78] on div "C-C-317" at bounding box center [129, 76] width 141 height 17
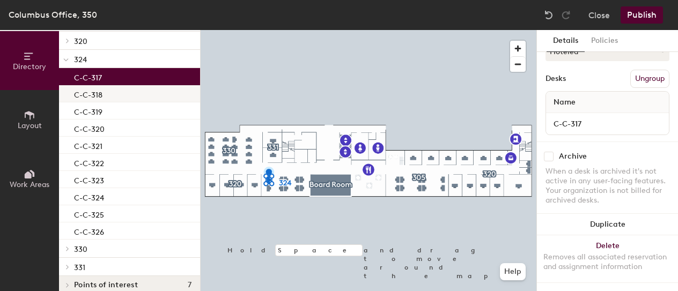
click at [99, 98] on p "C-C-318" at bounding box center [88, 93] width 28 height 12
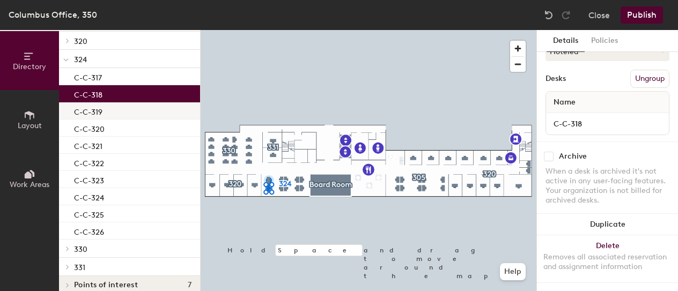
click at [99, 112] on p "C-C-319" at bounding box center [88, 111] width 28 height 12
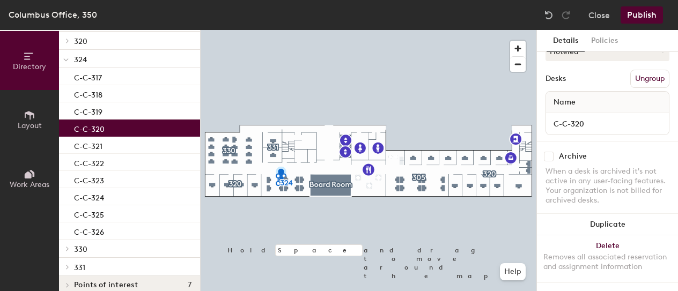
click at [100, 130] on p "C-C-320" at bounding box center [89, 128] width 31 height 12
click at [102, 144] on div "C-C-321" at bounding box center [129, 145] width 141 height 17
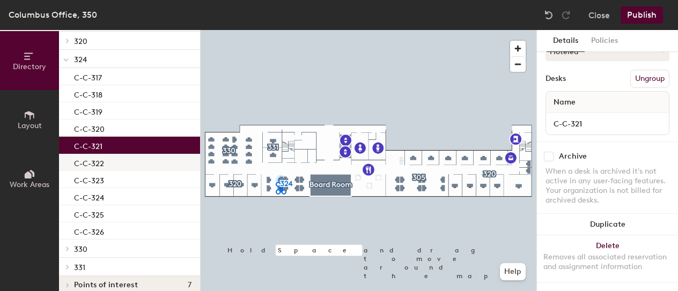
click at [106, 161] on div "C-C-322" at bounding box center [129, 162] width 141 height 17
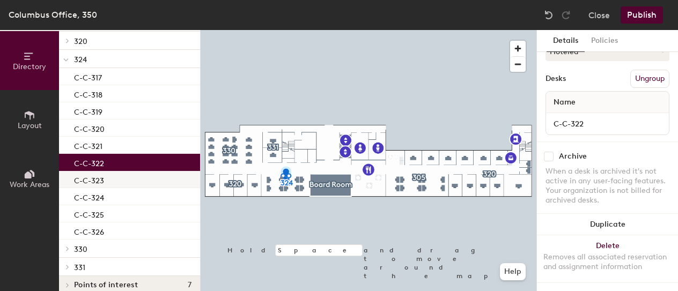
click at [104, 176] on p "C-C-323" at bounding box center [89, 179] width 30 height 12
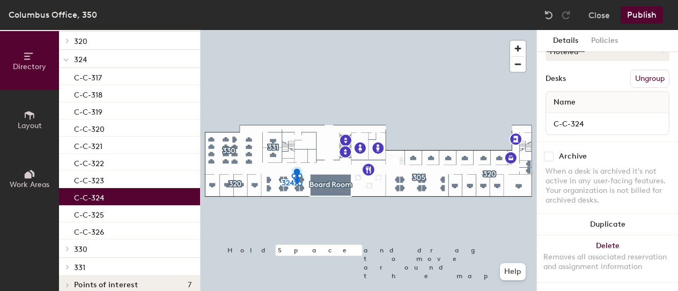
click at [102, 195] on p "C-C-324" at bounding box center [89, 196] width 30 height 12
click at [107, 214] on div "C-C-325" at bounding box center [129, 213] width 141 height 17
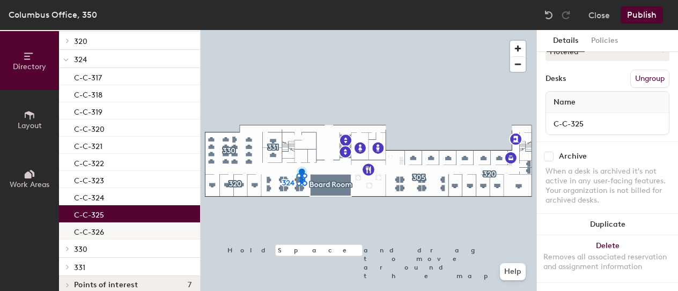
click at [111, 229] on div "C-C-326" at bounding box center [129, 231] width 141 height 17
click at [121, 216] on div "C-C-325" at bounding box center [129, 213] width 141 height 17
click at [121, 229] on div "C-C-326" at bounding box center [129, 231] width 141 height 17
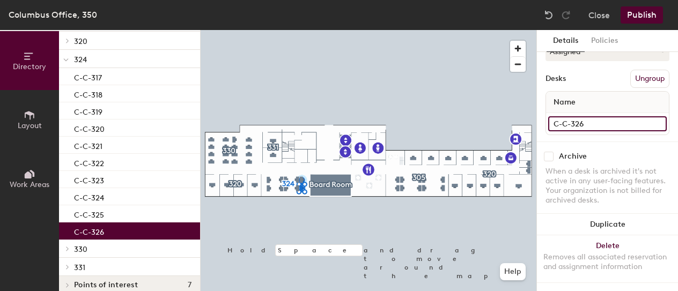
click at [608, 116] on input "C-C-326" at bounding box center [607, 123] width 119 height 15
click at [606, 116] on input "C-C-326" at bounding box center [607, 123] width 119 height 15
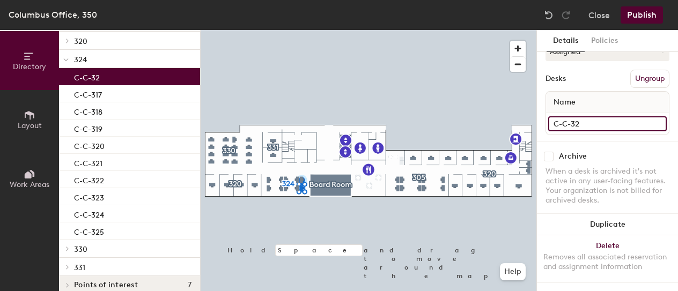
type input "C-C-32"
click at [67, 58] on span at bounding box center [65, 59] width 5 height 9
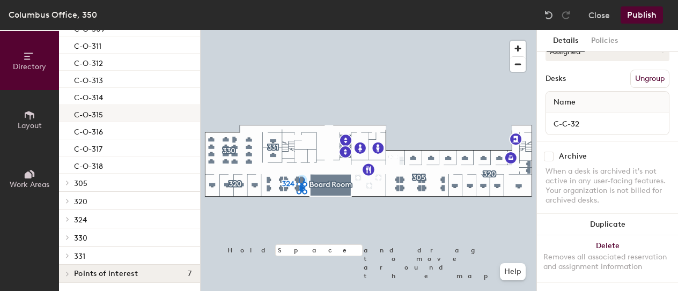
scroll to position [54, 0]
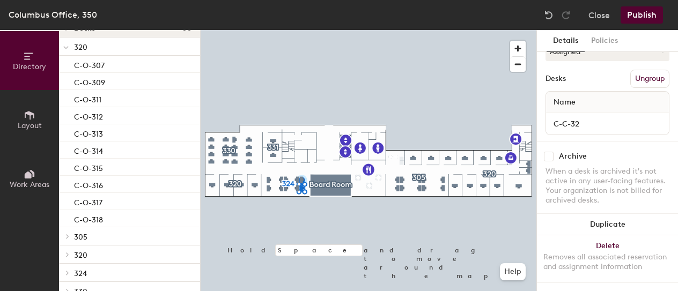
click at [68, 48] on icon at bounding box center [66, 48] width 4 height 2
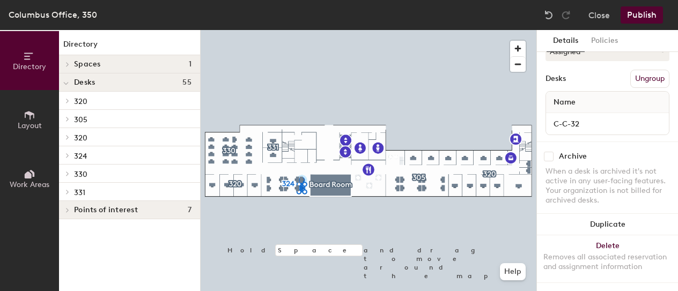
scroll to position [0, 0]
click at [68, 172] on icon at bounding box center [68, 174] width 2 height 4
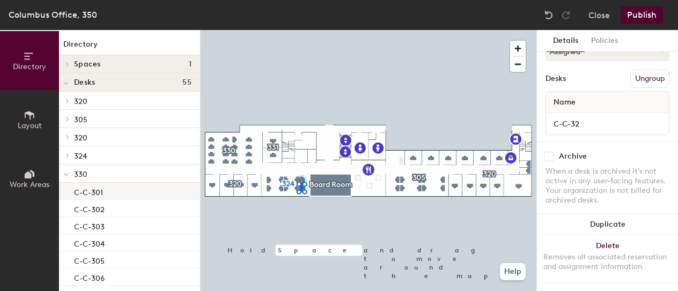
click at [92, 191] on p "C-C-301" at bounding box center [88, 191] width 29 height 12
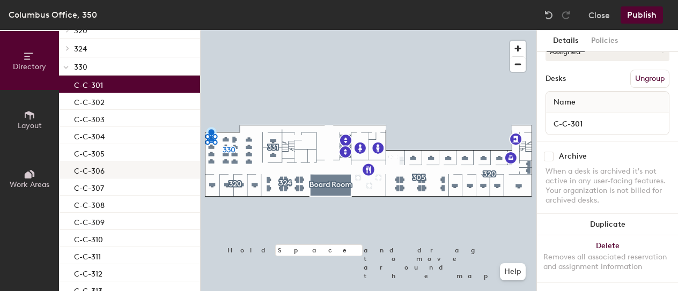
scroll to position [161, 0]
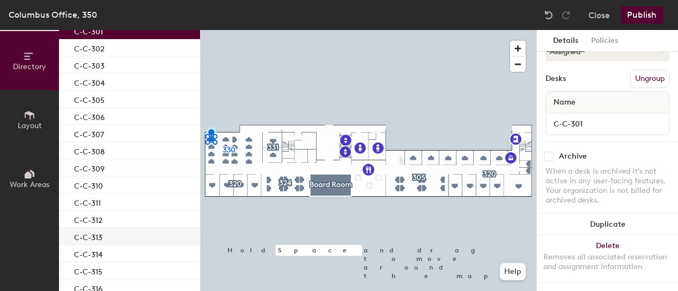
click at [95, 237] on p "C-C-313" at bounding box center [88, 236] width 28 height 12
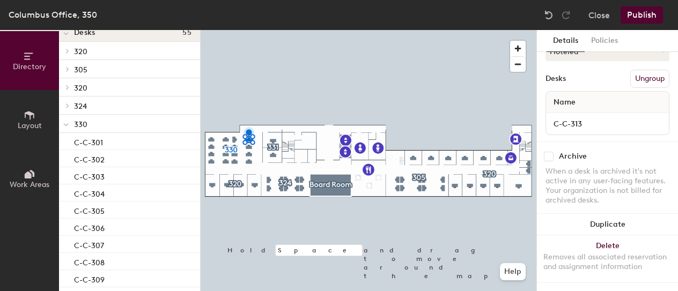
scroll to position [0, 0]
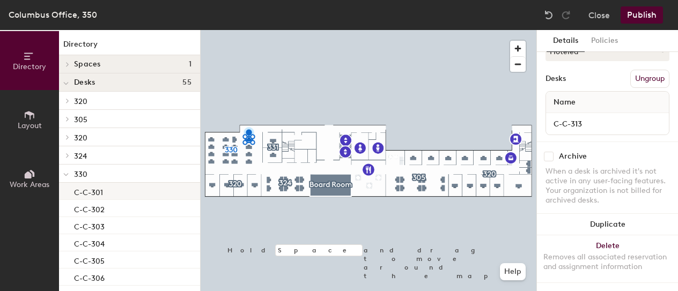
click at [121, 189] on div "C-C-301" at bounding box center [129, 191] width 141 height 17
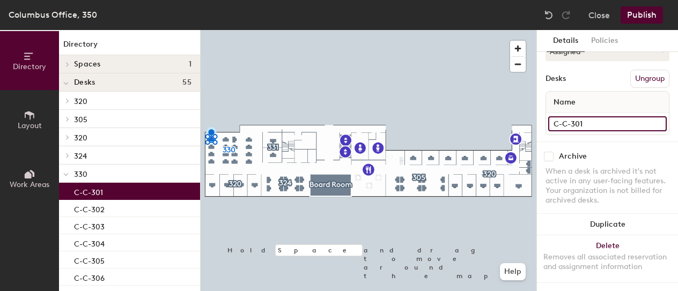
click at [582, 116] on input "C-C-301" at bounding box center [607, 123] width 119 height 15
click at [580, 116] on input "C-C-301" at bounding box center [607, 123] width 119 height 15
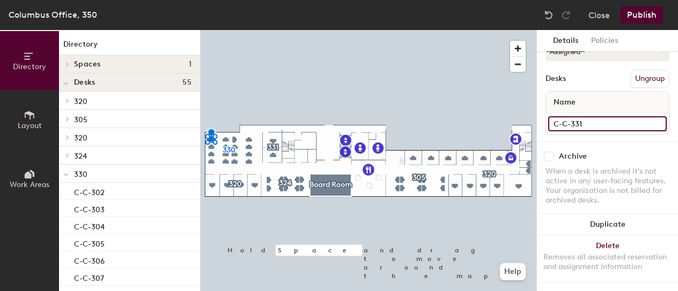
type input "C-C-331"
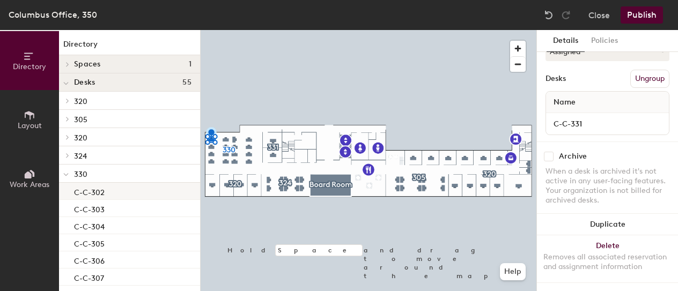
click at [100, 190] on p "C-C-302" at bounding box center [89, 191] width 31 height 12
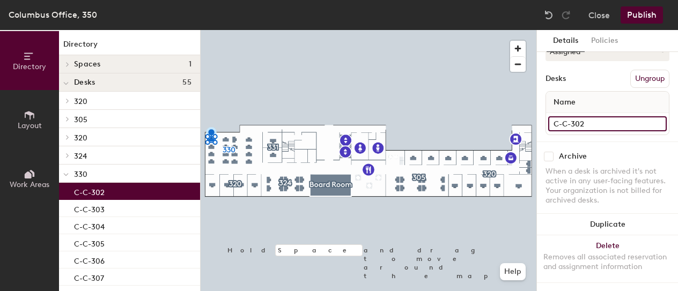
click at [576, 116] on input "C-C-302" at bounding box center [607, 123] width 119 height 15
click at [581, 116] on input "C-C-302" at bounding box center [607, 123] width 119 height 15
click at [580, 119] on input "C-C-302" at bounding box center [607, 123] width 119 height 15
type input "3"
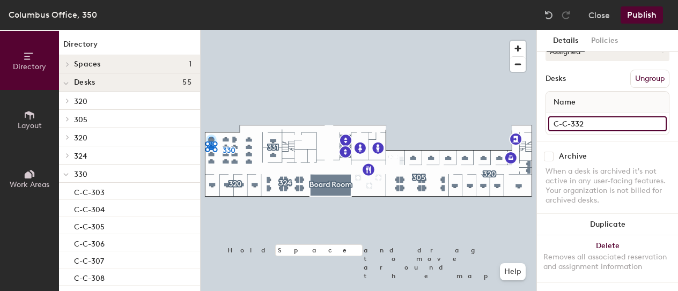
type input "C-C-332"
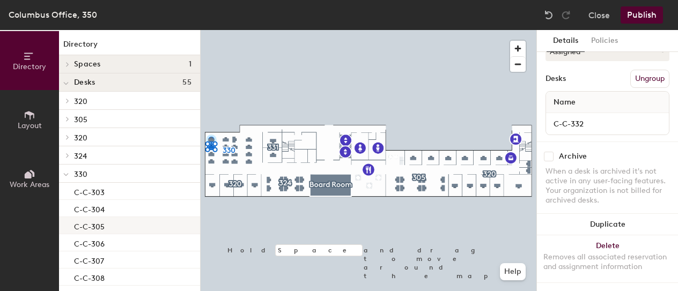
click at [97, 225] on p "C-C-305" at bounding box center [89, 225] width 31 height 12
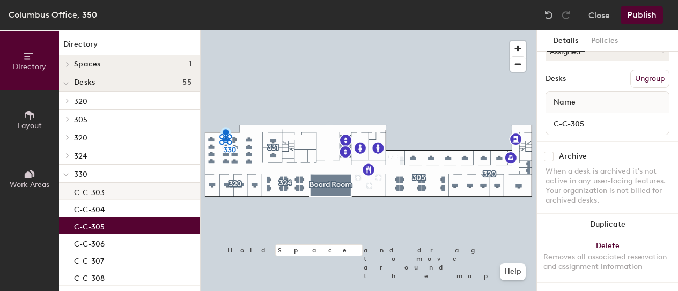
click at [154, 188] on div "C-C-303" at bounding box center [129, 191] width 141 height 17
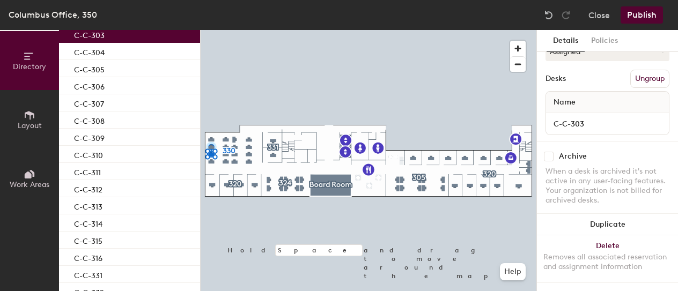
scroll to position [104, 0]
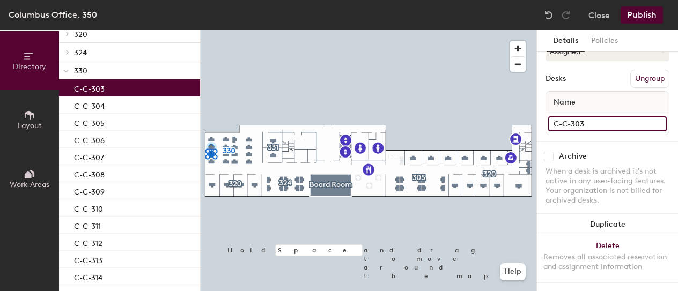
click at [577, 116] on input "C-C-303" at bounding box center [607, 123] width 119 height 15
click at [578, 116] on input "C-C-303" at bounding box center [607, 123] width 119 height 15
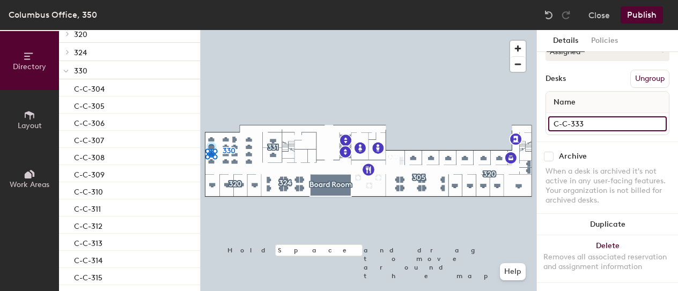
type input "C-C-333"
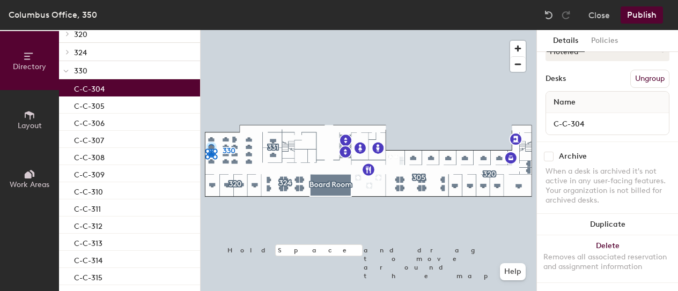
click at [110, 83] on div "C-C-304" at bounding box center [129, 87] width 141 height 17
click at [580, 116] on input "C-C-304" at bounding box center [607, 123] width 119 height 15
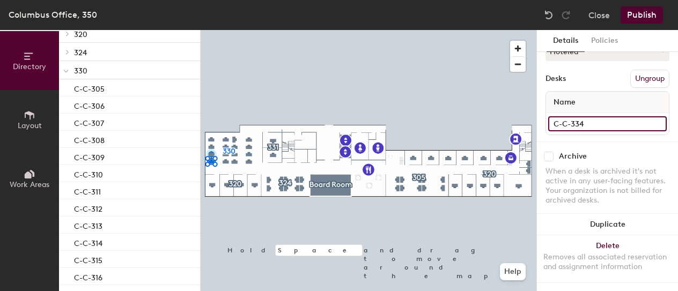
type input "C-C-334"
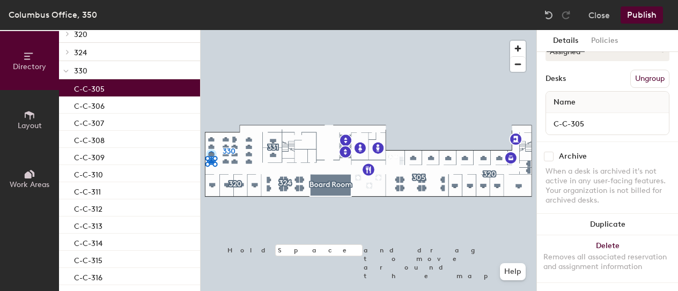
click at [98, 88] on p "C-C-305" at bounding box center [89, 88] width 31 height 12
click at [577, 116] on input "C-C-305" at bounding box center [607, 123] width 119 height 15
click at [578, 116] on input "C-C-305" at bounding box center [607, 123] width 119 height 15
type input "C-C-335"
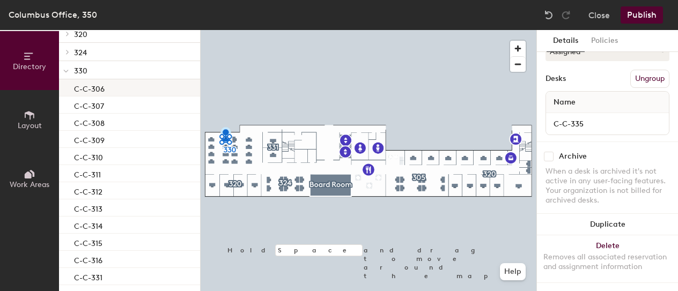
click at [112, 90] on div "C-C-306" at bounding box center [129, 87] width 141 height 17
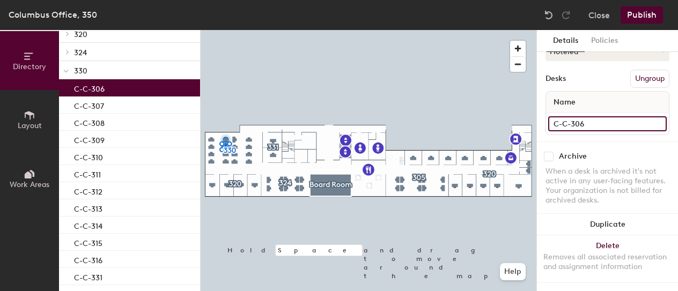
click at [578, 116] on input "C-C-306" at bounding box center [607, 123] width 119 height 15
click at [580, 116] on input "C-C-306" at bounding box center [607, 123] width 119 height 15
type input "C-C-336"
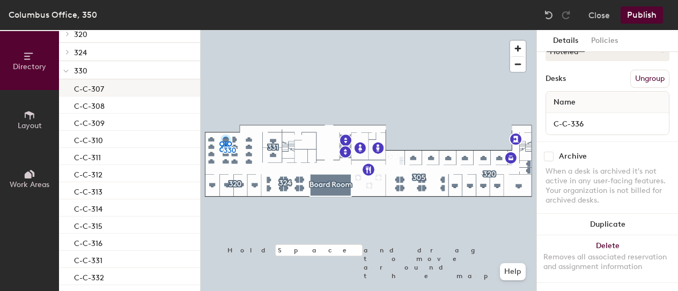
click at [103, 90] on p "C-C-307" at bounding box center [89, 88] width 30 height 12
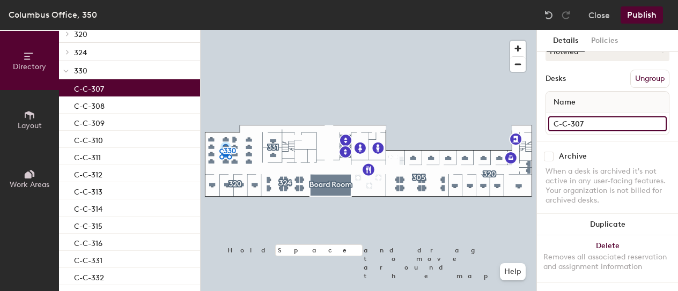
click at [586, 116] on input "C-C-307" at bounding box center [607, 123] width 119 height 15
click at [580, 116] on input "C-C-307" at bounding box center [607, 123] width 119 height 15
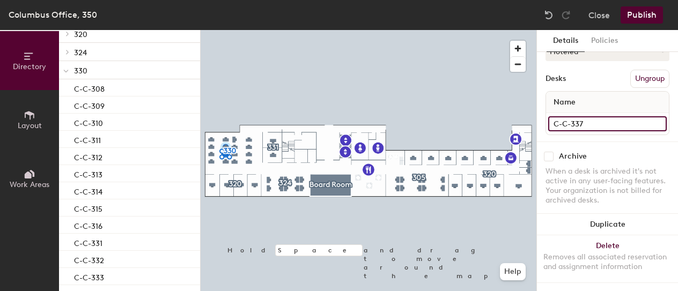
type input "C-C-337"
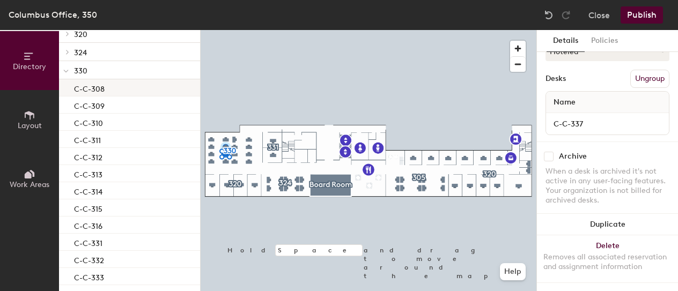
click at [135, 89] on div "C-C-308" at bounding box center [129, 87] width 141 height 17
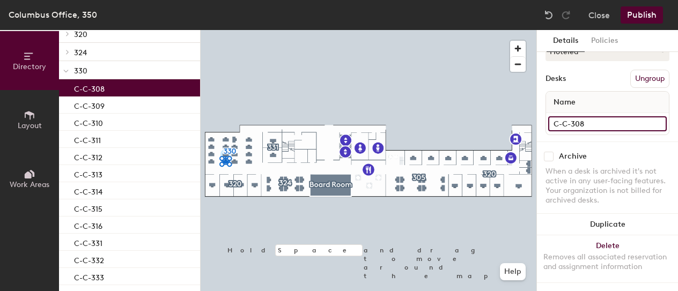
click at [579, 116] on input "C-C-308" at bounding box center [607, 123] width 119 height 15
type input "C-C-338"
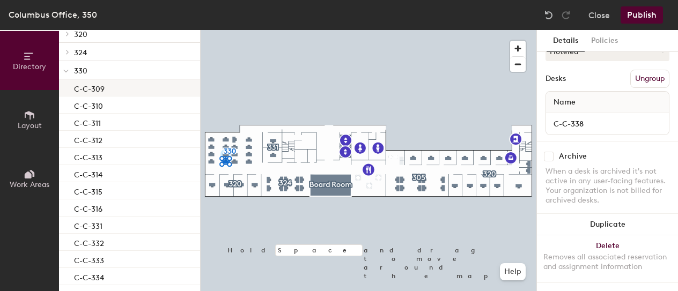
click at [134, 88] on div "C-C-309" at bounding box center [129, 87] width 141 height 17
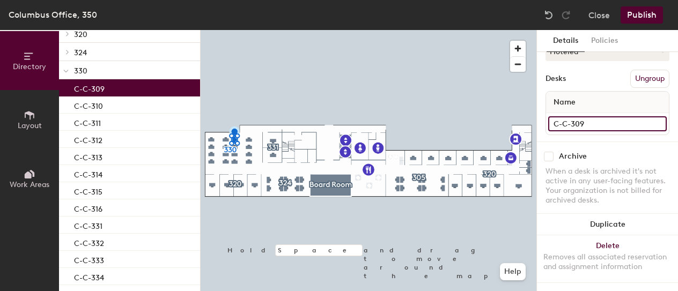
click at [578, 117] on input "C-C-309" at bounding box center [607, 123] width 119 height 15
click at [578, 116] on input "C-C-309" at bounding box center [607, 123] width 119 height 15
type input "C-C-339"
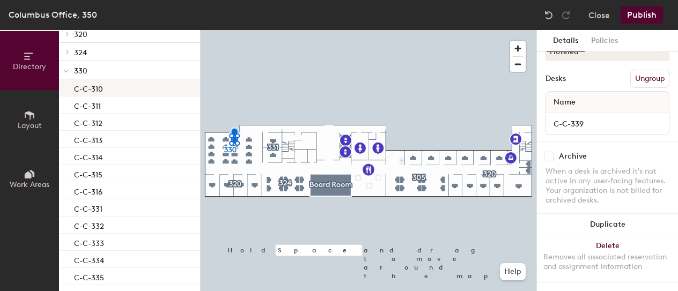
click at [113, 91] on div "C-C-310" at bounding box center [129, 87] width 141 height 17
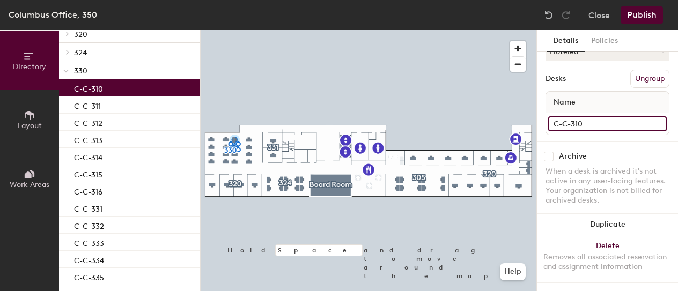
click at [578, 116] on input "C-C-310" at bounding box center [607, 123] width 119 height 15
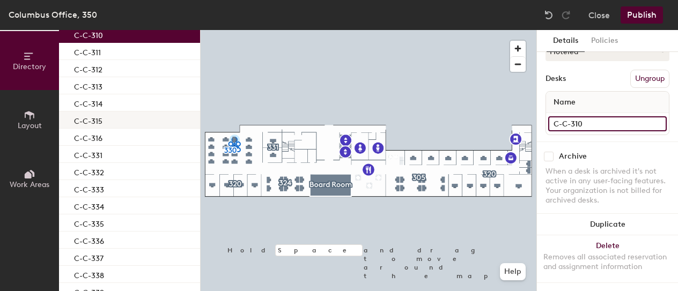
scroll to position [50, 0]
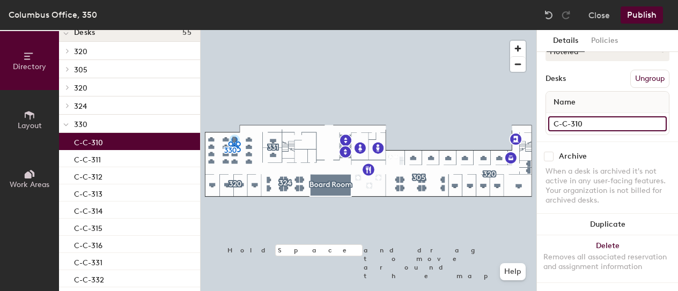
drag, startPoint x: 589, startPoint y: 116, endPoint x: 576, endPoint y: 114, distance: 13.5
click at [576, 116] on input "C-C-310" at bounding box center [607, 123] width 119 height 15
click at [600, 116] on input "C-C-310" at bounding box center [607, 123] width 119 height 15
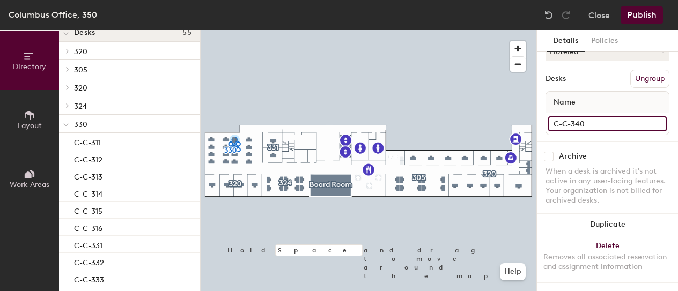
type input "C-C-340"
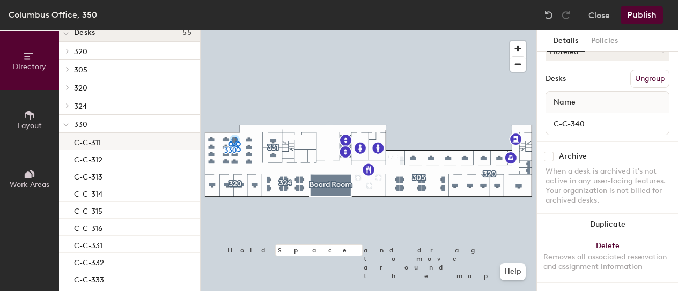
click at [140, 140] on div "C-C-311" at bounding box center [129, 141] width 141 height 17
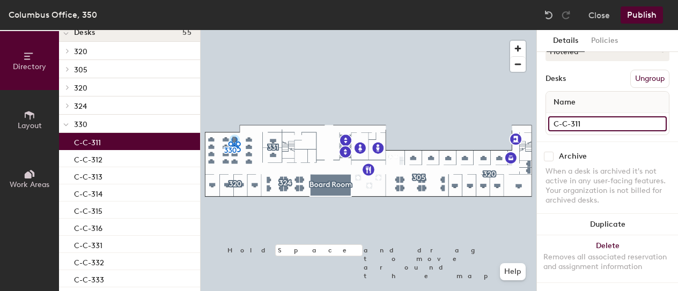
click at [589, 116] on input "C-C-311" at bounding box center [607, 123] width 119 height 15
click at [587, 116] on input "C-C-311" at bounding box center [607, 123] width 119 height 15
click at [578, 116] on input "C-C-311" at bounding box center [607, 123] width 119 height 15
click at [587, 116] on input "C-C-311" at bounding box center [607, 123] width 119 height 15
type input "C-C-341"
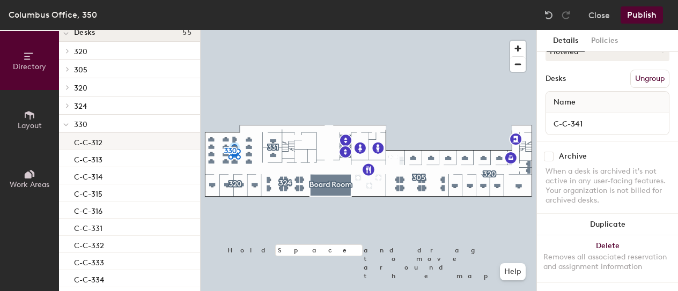
click at [95, 144] on p "C-C-312" at bounding box center [88, 141] width 28 height 12
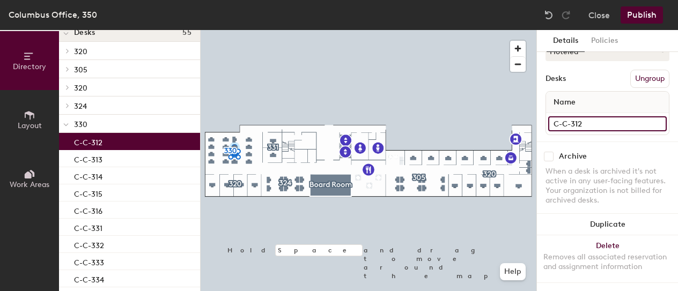
click at [586, 116] on input "C-C-312" at bounding box center [607, 123] width 119 height 15
click at [589, 116] on input "C-C-312" at bounding box center [607, 123] width 119 height 15
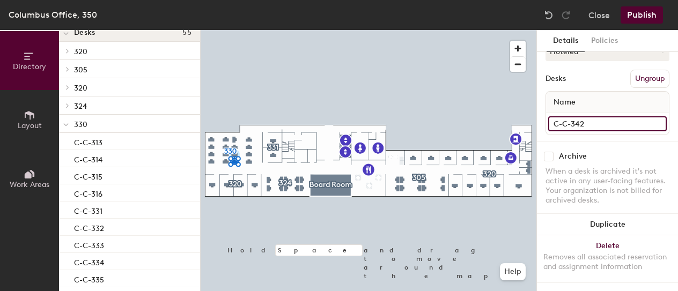
type input "C-C-342"
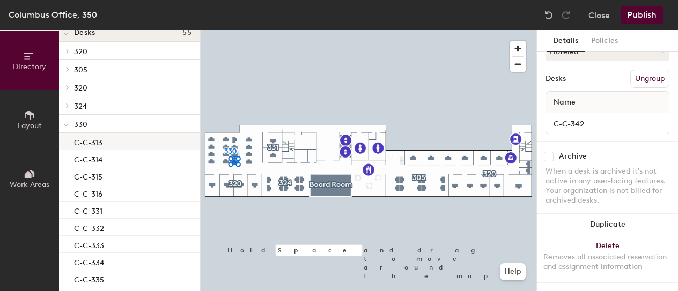
click at [92, 140] on p "C-C-313" at bounding box center [88, 141] width 28 height 12
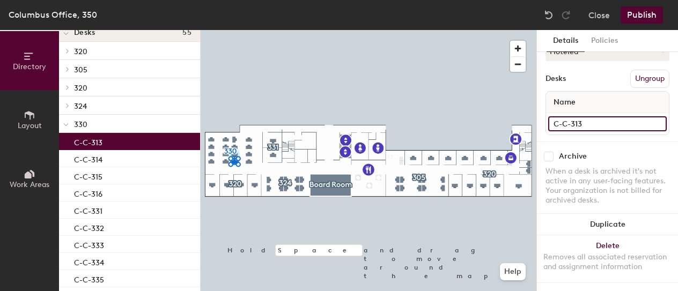
click at [590, 116] on input "C-C-313" at bounding box center [607, 123] width 119 height 15
click at [587, 116] on input "C-C-313" at bounding box center [607, 123] width 119 height 15
click at [580, 116] on input "C-C-313" at bounding box center [607, 123] width 119 height 15
click at [577, 116] on input "C-C-313" at bounding box center [607, 123] width 119 height 15
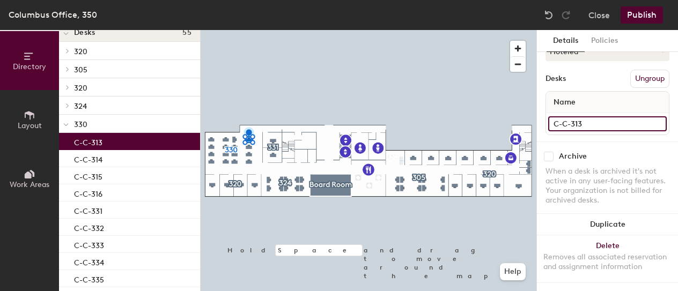
click at [577, 116] on input "C-C-313" at bounding box center [607, 123] width 119 height 15
type input "C-C-343"
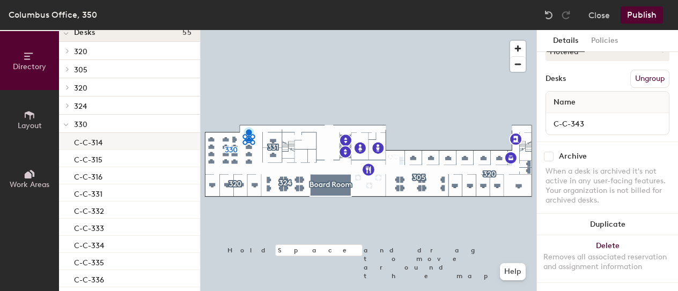
click at [97, 142] on p "C-C-314" at bounding box center [88, 141] width 28 height 12
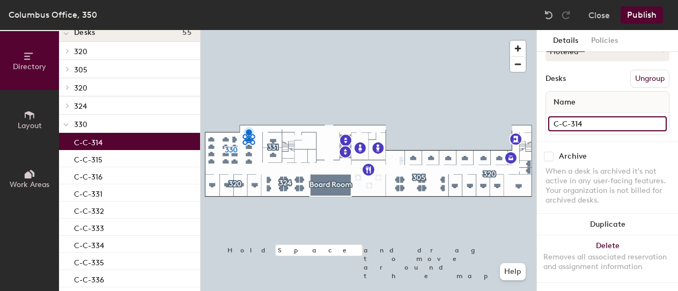
click at [582, 116] on input "C-C-314" at bounding box center [607, 123] width 119 height 15
click at [578, 118] on input "C-C-314" at bounding box center [607, 123] width 119 height 15
type input "C-C-344"
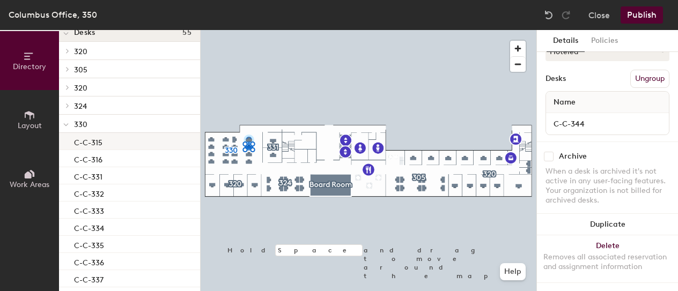
click at [89, 145] on p "C-C-315" at bounding box center [88, 141] width 28 height 12
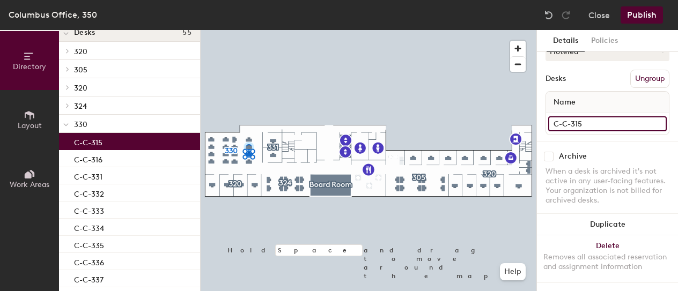
click at [579, 116] on input "C-C-315" at bounding box center [607, 123] width 119 height 15
click at [578, 116] on input "C-C-315" at bounding box center [607, 123] width 119 height 15
type input "C-C-345"
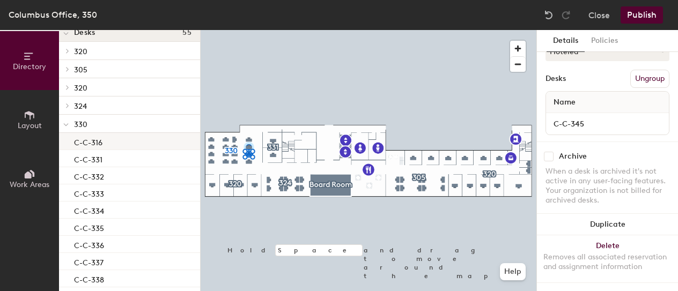
click at [127, 142] on div "C-C-316" at bounding box center [129, 141] width 141 height 17
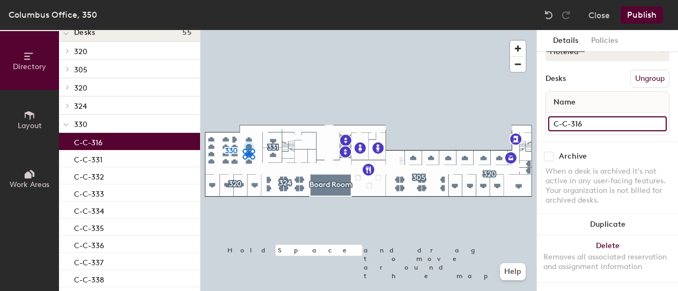
click at [578, 116] on input "C-C-316" at bounding box center [607, 123] width 119 height 15
click at [580, 116] on input "C-C-316" at bounding box center [607, 123] width 119 height 15
click at [577, 117] on input "C-C-316" at bounding box center [607, 123] width 119 height 15
click at [579, 116] on input "C-C-316" at bounding box center [607, 123] width 119 height 15
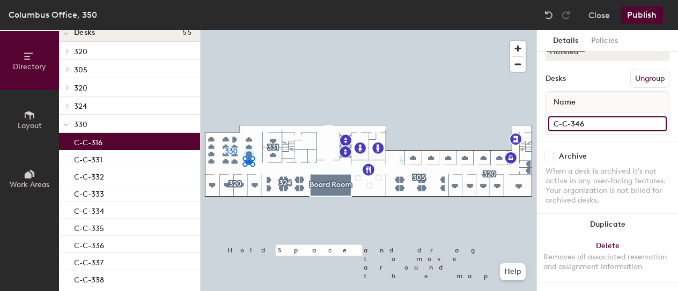
type input "C-C-346"
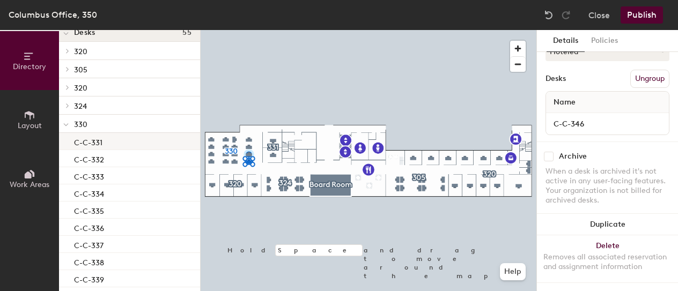
click at [108, 142] on div "C-C-331" at bounding box center [129, 141] width 141 height 17
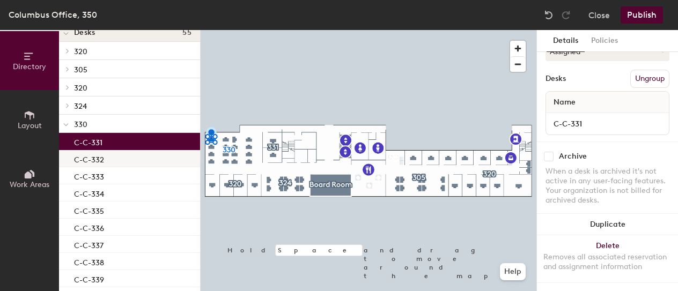
click at [120, 160] on div "C-C-332" at bounding box center [129, 158] width 141 height 17
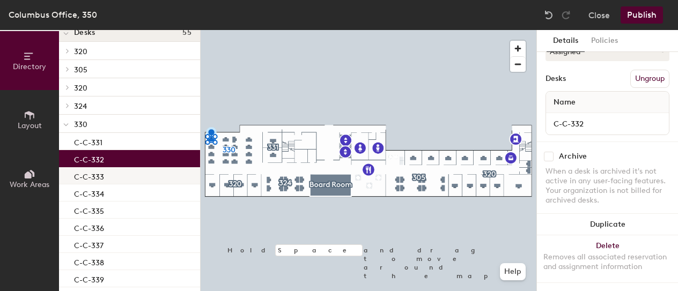
click at [126, 174] on div "C-C-333" at bounding box center [129, 175] width 141 height 17
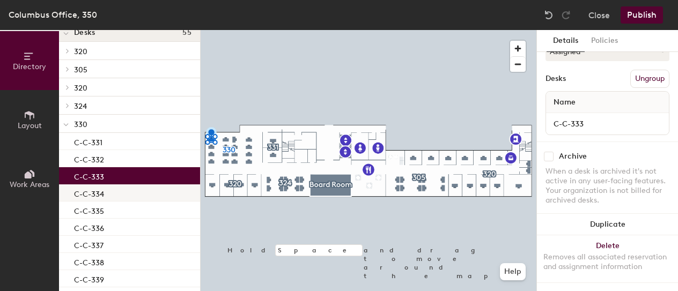
click at [125, 187] on div "C-C-334" at bounding box center [129, 193] width 141 height 17
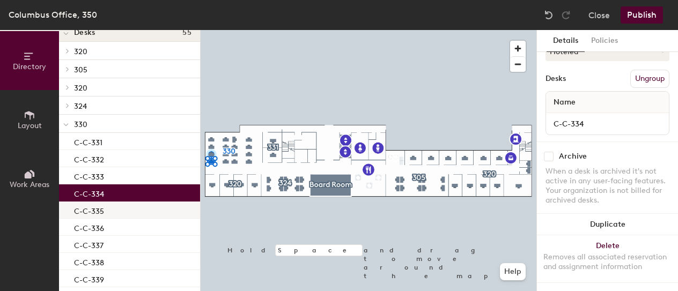
click at [128, 210] on div "C-C-335" at bounding box center [129, 210] width 141 height 17
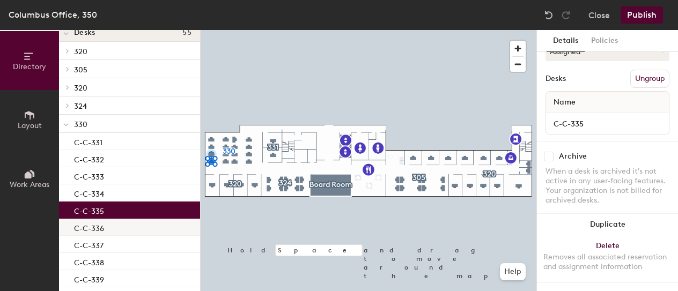
click at [130, 230] on div "C-C-336" at bounding box center [129, 227] width 141 height 17
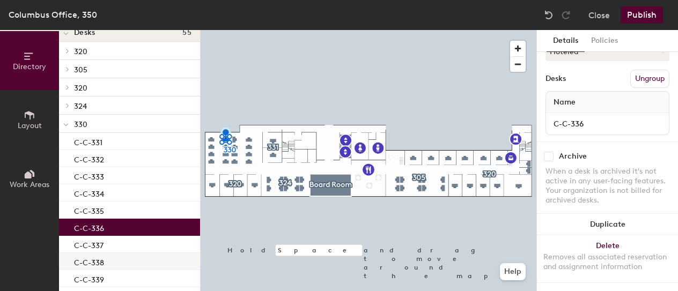
click at [133, 241] on div "C-C-337" at bounding box center [129, 244] width 141 height 17
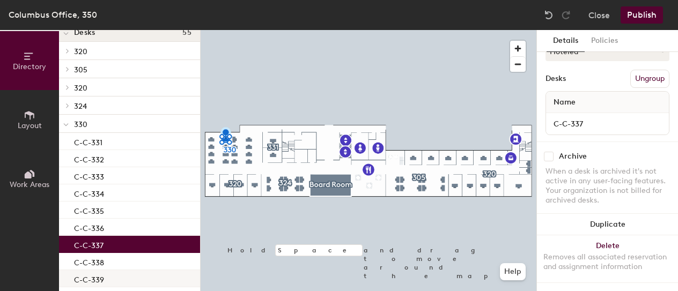
drag, startPoint x: 134, startPoint y: 262, endPoint x: 135, endPoint y: 274, distance: 11.8
click at [134, 262] on div "C-C-338" at bounding box center [129, 261] width 141 height 17
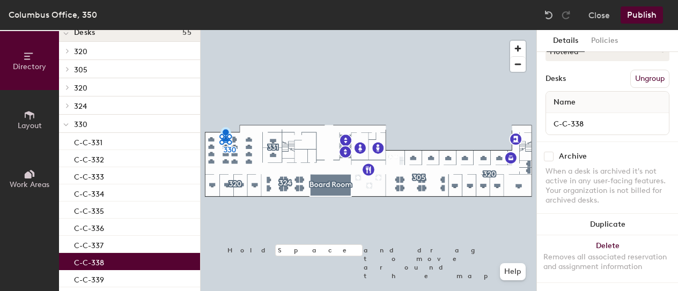
click at [132, 282] on div "C-C-339" at bounding box center [129, 278] width 141 height 17
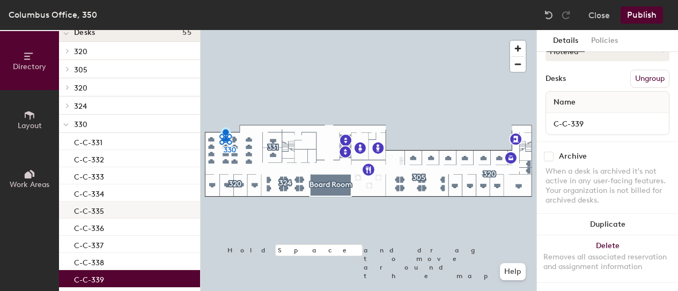
scroll to position [211, 0]
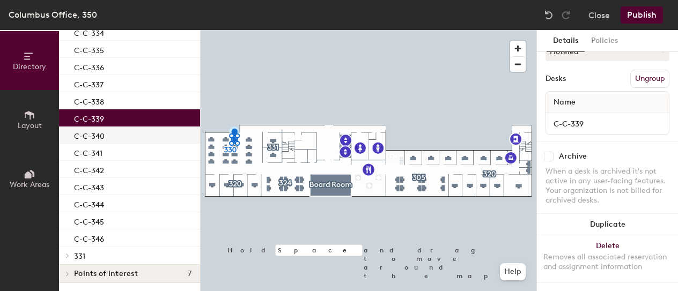
click at [93, 135] on p "C-C-340" at bounding box center [89, 135] width 31 height 12
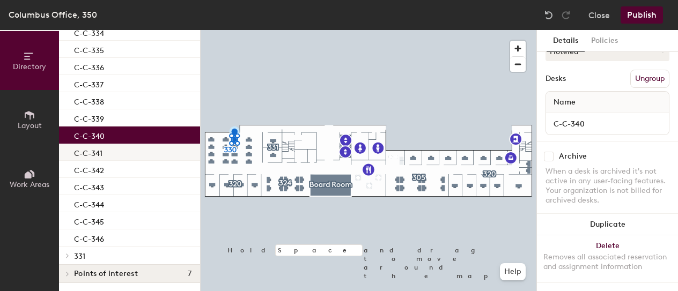
click at [97, 149] on p "C-C-341" at bounding box center [88, 152] width 28 height 12
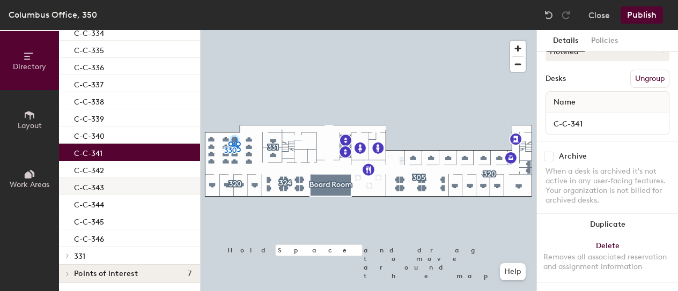
click at [106, 168] on div "C-C-342" at bounding box center [129, 169] width 141 height 17
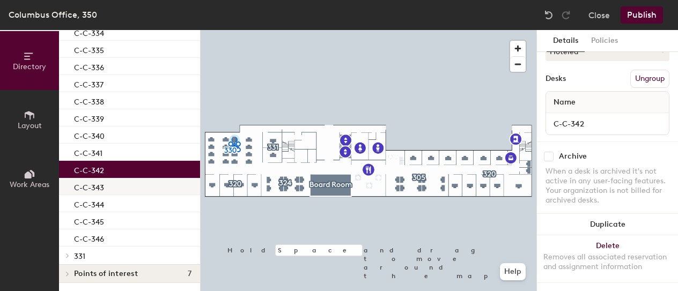
click at [108, 188] on div "C-C-343" at bounding box center [129, 186] width 141 height 17
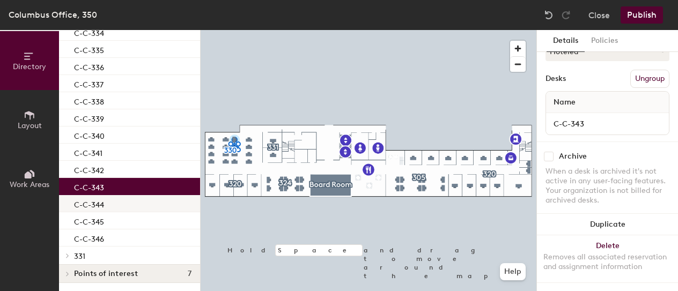
click at [110, 205] on div "C-C-344" at bounding box center [129, 203] width 141 height 17
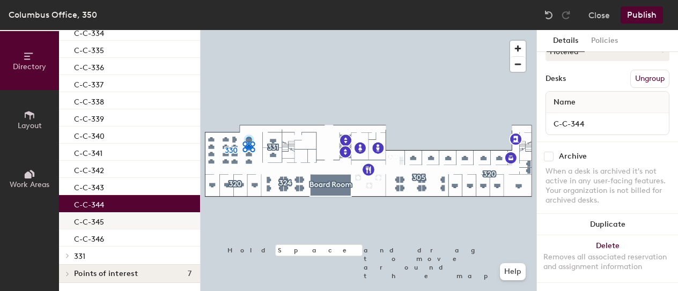
click at [113, 218] on div "C-C-345" at bounding box center [129, 220] width 141 height 17
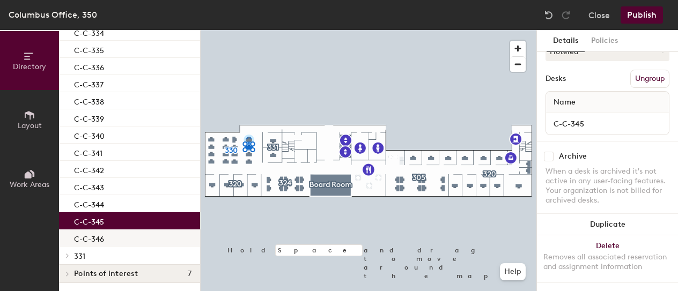
click at [116, 238] on div "C-C-346" at bounding box center [129, 238] width 141 height 17
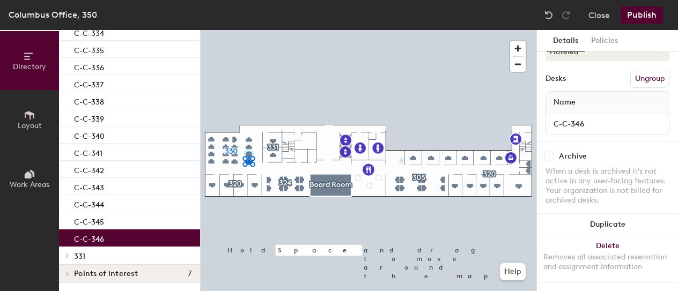
click at [68, 255] on icon at bounding box center [67, 255] width 4 height 5
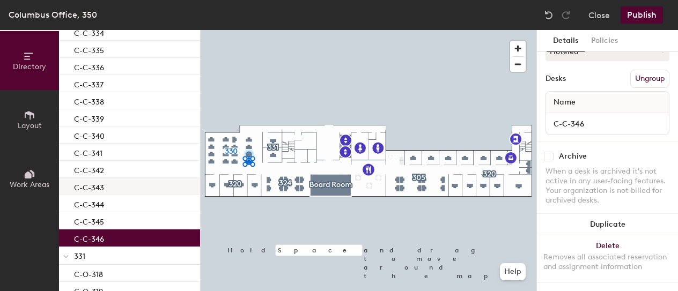
scroll to position [245, 0]
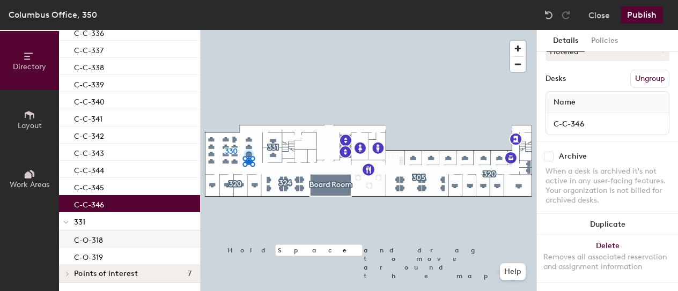
click at [105, 239] on div "C-O-318" at bounding box center [129, 239] width 141 height 17
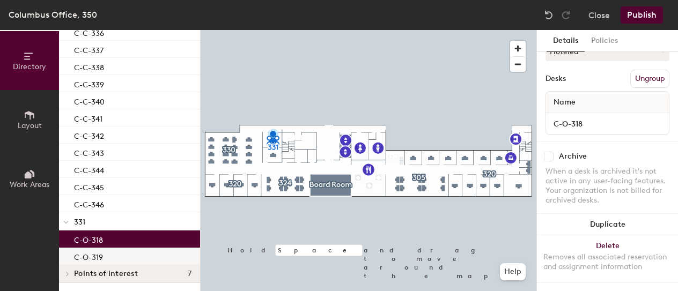
click at [105, 254] on div "C-O-319" at bounding box center [129, 256] width 141 height 17
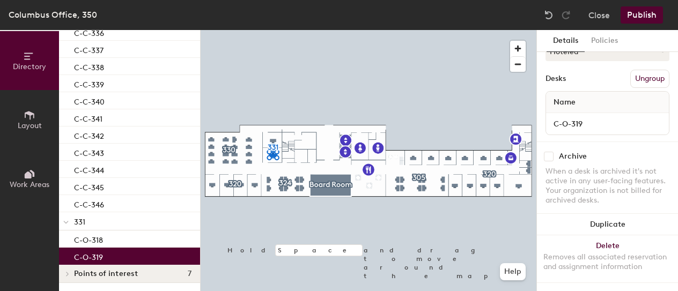
click at [84, 226] on span "331" at bounding box center [79, 222] width 11 height 9
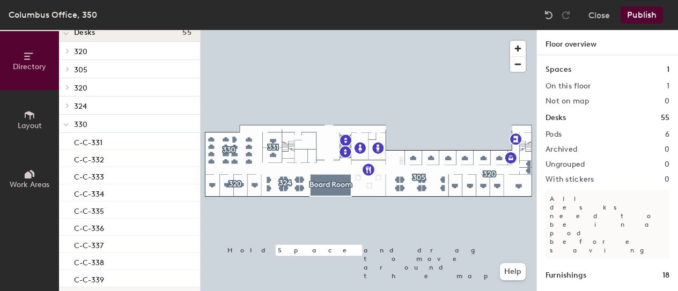
scroll to position [0, 0]
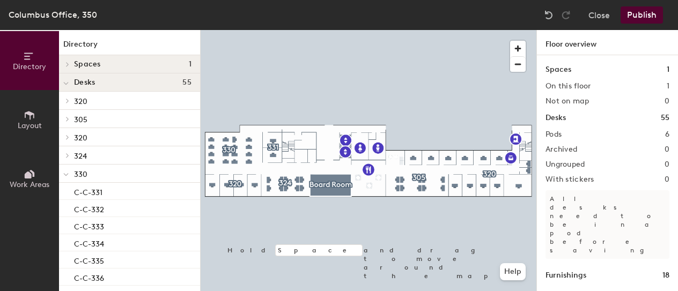
click at [76, 172] on span "330" at bounding box center [80, 174] width 13 height 9
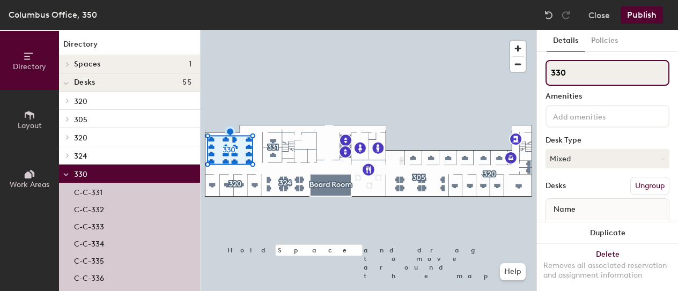
click at [589, 72] on input "330" at bounding box center [607, 73] width 124 height 26
type input "330-350"
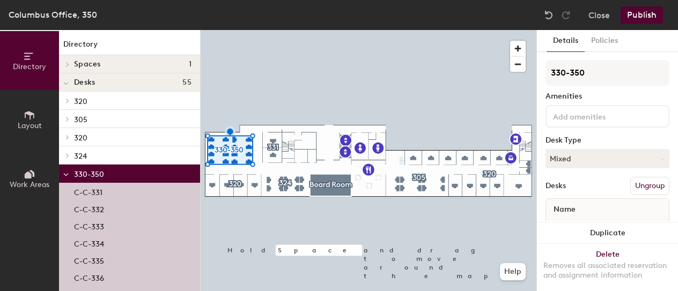
click at [64, 173] on icon at bounding box center [65, 175] width 5 height 4
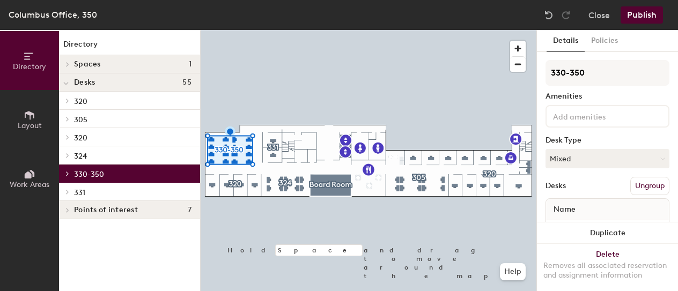
click at [83, 101] on span "320" at bounding box center [80, 101] width 13 height 9
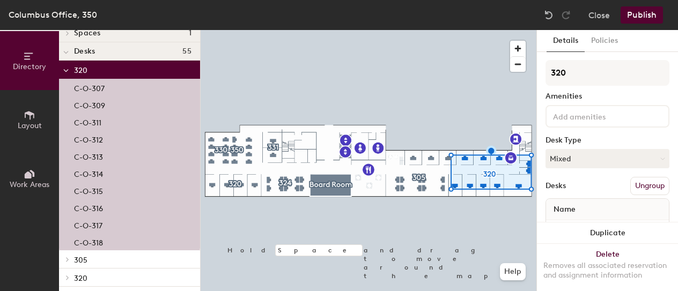
scroll to position [34, 0]
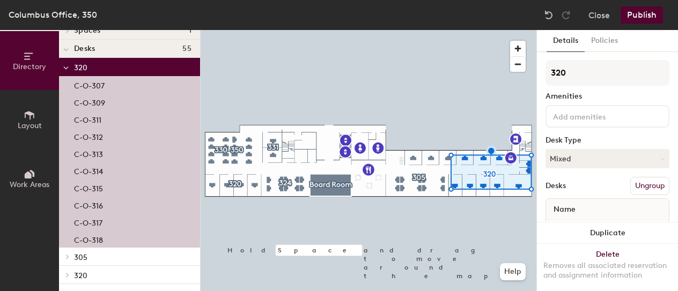
click at [69, 254] on icon at bounding box center [67, 256] width 4 height 5
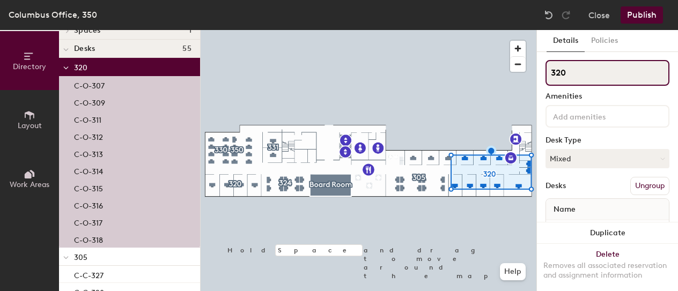
click at [579, 69] on input "320" at bounding box center [607, 73] width 124 height 26
click at [571, 71] on input "320" at bounding box center [607, 73] width 124 height 26
type input "310-320"
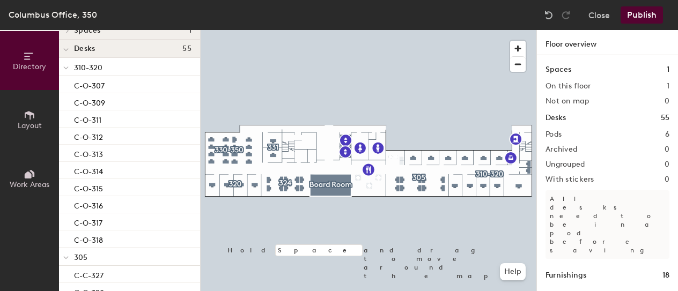
click at [233, 30] on div at bounding box center [369, 30] width 336 height 0
click at [65, 66] on icon at bounding box center [65, 68] width 5 height 4
click at [78, 84] on span "305" at bounding box center [80, 86] width 13 height 9
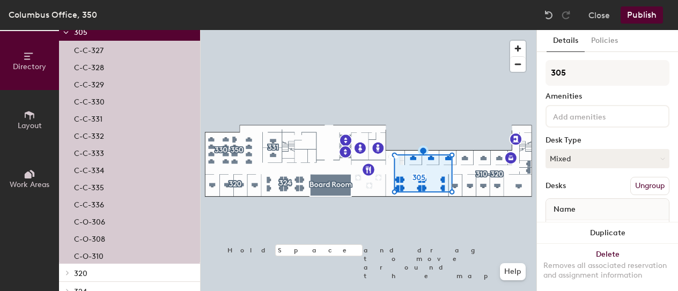
scroll to position [141, 0]
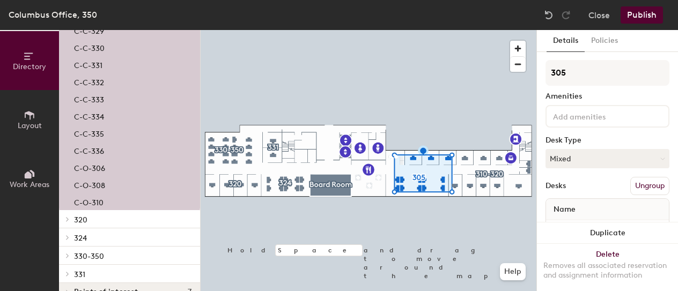
click at [75, 223] on span "320" at bounding box center [80, 220] width 13 height 9
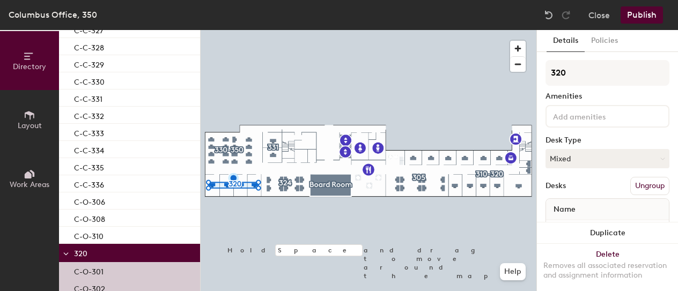
scroll to position [0, 0]
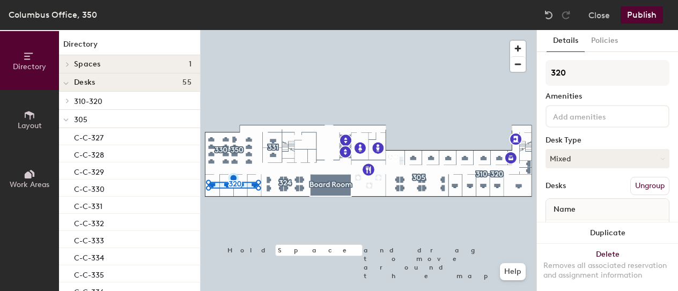
click at [67, 120] on icon at bounding box center [65, 120] width 5 height 4
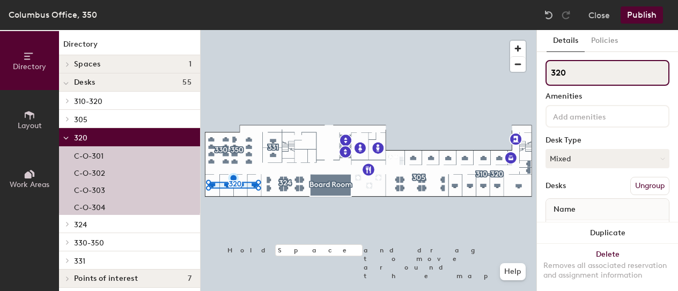
click at [590, 76] on input "320" at bounding box center [607, 73] width 124 height 26
type input "320-330"
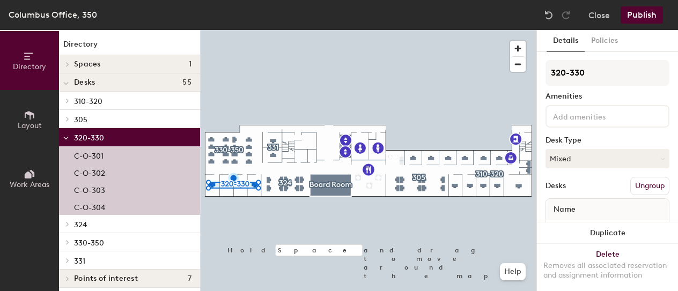
click at [67, 135] on span at bounding box center [65, 138] width 5 height 9
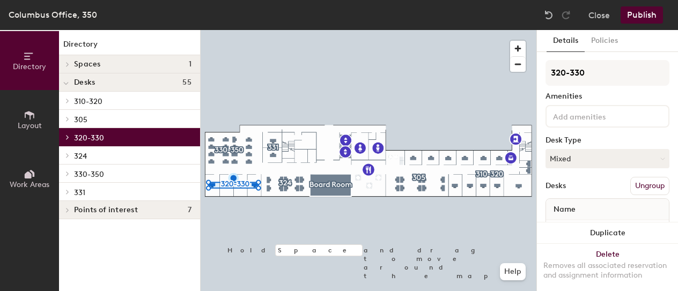
click at [120, 122] on p "305" at bounding box center [132, 119] width 117 height 14
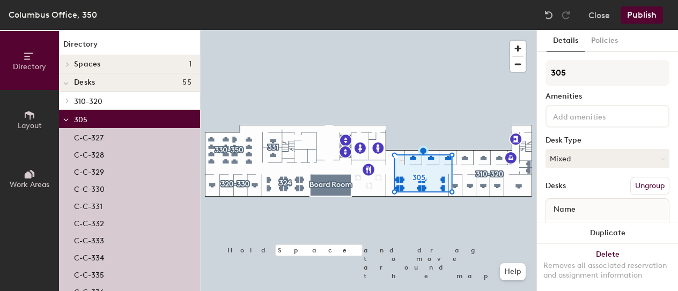
click at [67, 102] on icon at bounding box center [68, 101] width 2 height 4
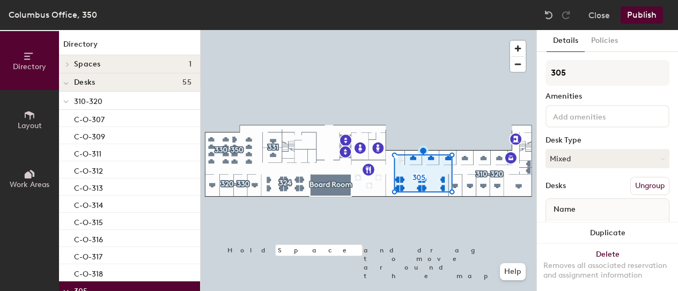
click at [84, 102] on span "310-320" at bounding box center [88, 101] width 28 height 9
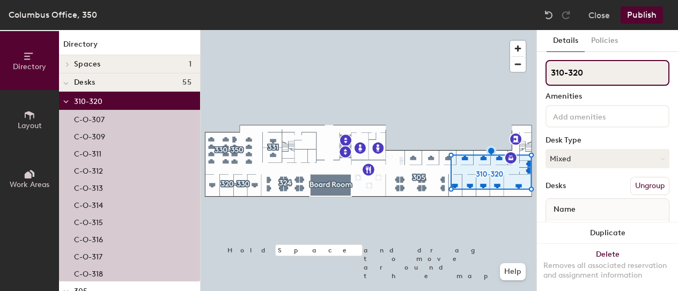
click at [571, 74] on input "310-320" at bounding box center [607, 73] width 124 height 26
click at [569, 75] on input "310-320" at bounding box center [607, 73] width 124 height 26
type input "320"
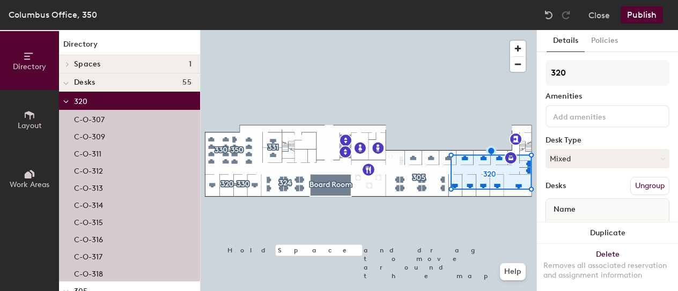
click at [65, 102] on icon at bounding box center [66, 102] width 4 height 2
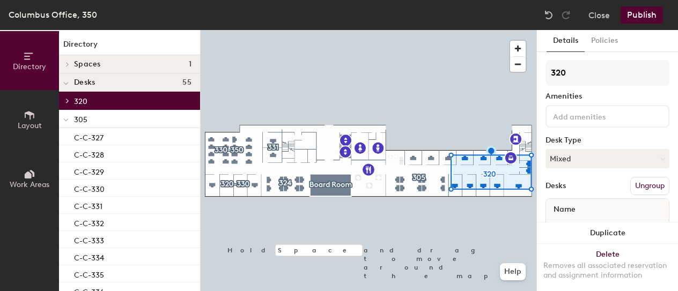
click at [87, 117] on p "305" at bounding box center [132, 119] width 117 height 14
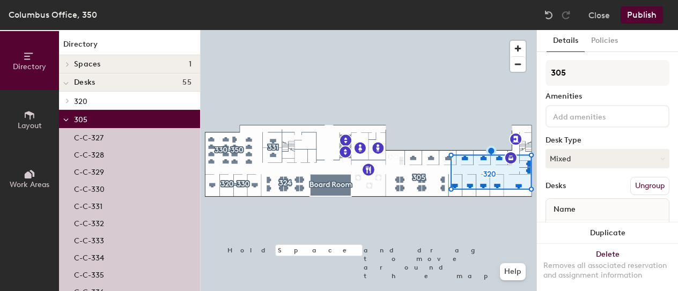
click at [67, 122] on icon at bounding box center [65, 120] width 5 height 4
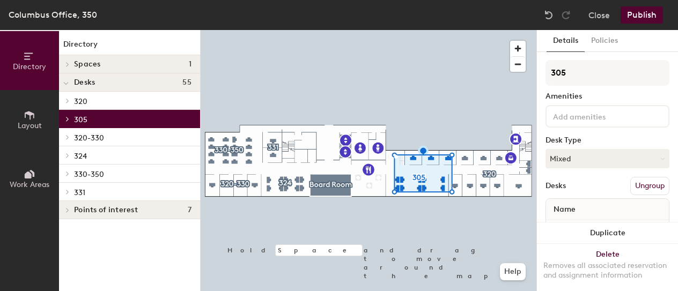
click at [69, 138] on icon at bounding box center [67, 137] width 4 height 5
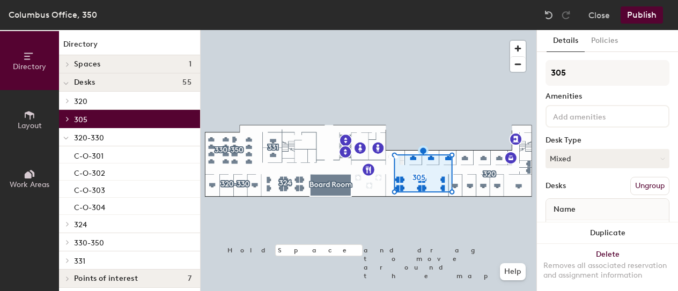
click at [114, 137] on p "320-330" at bounding box center [132, 137] width 117 height 14
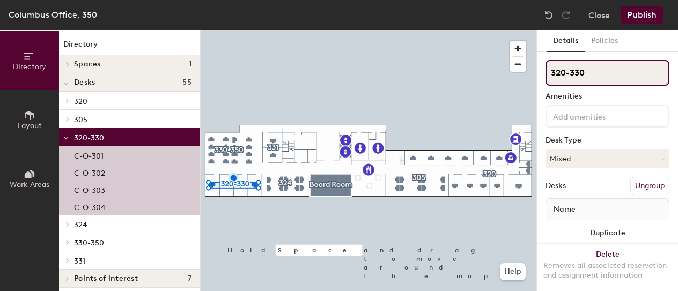
click at [605, 64] on input "320-330" at bounding box center [607, 73] width 124 height 26
type input "325"
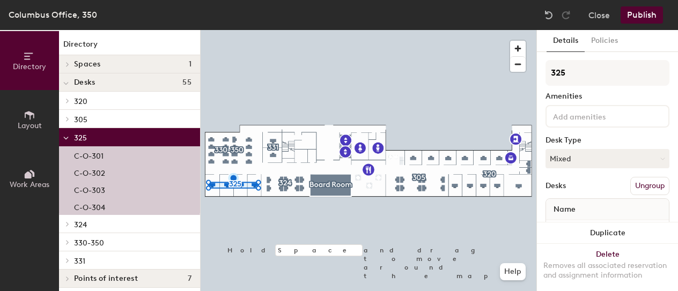
click at [67, 136] on span at bounding box center [65, 138] width 5 height 9
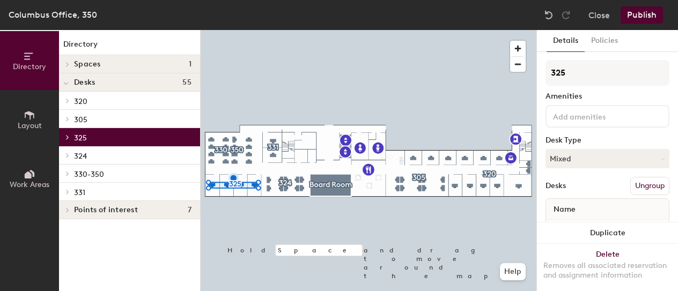
click at [68, 155] on icon at bounding box center [67, 155] width 4 height 5
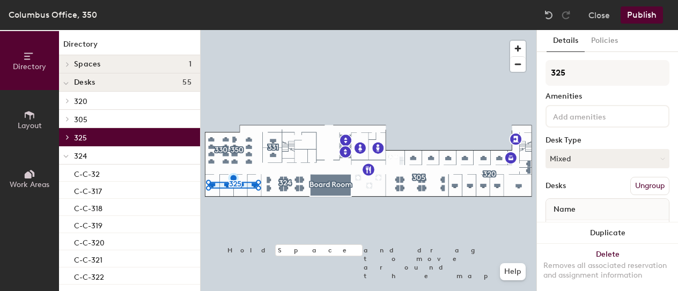
click at [87, 156] on p "324" at bounding box center [132, 156] width 117 height 14
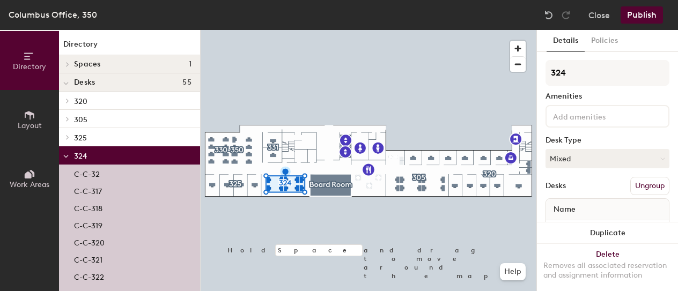
click at [68, 156] on icon at bounding box center [65, 156] width 5 height 4
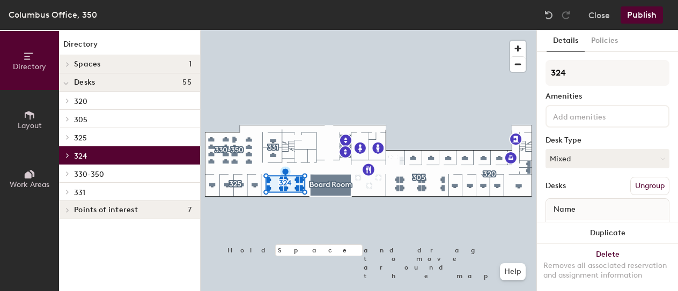
click at [80, 171] on span "330-350" at bounding box center [89, 174] width 30 height 9
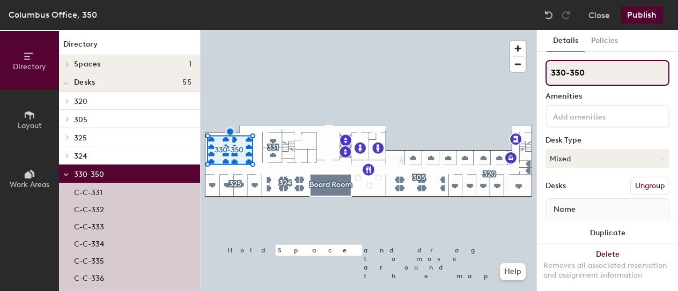
click at [592, 76] on input "330-350" at bounding box center [607, 73] width 124 height 26
type input "330"
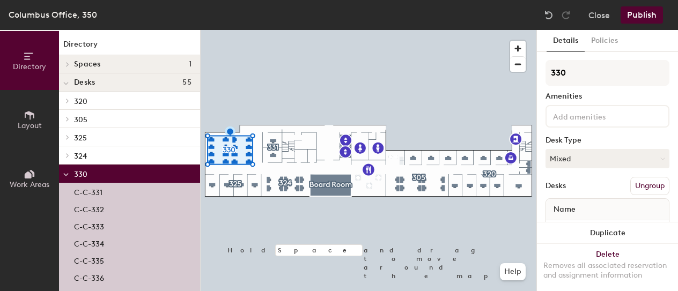
click at [65, 175] on icon at bounding box center [65, 175] width 5 height 4
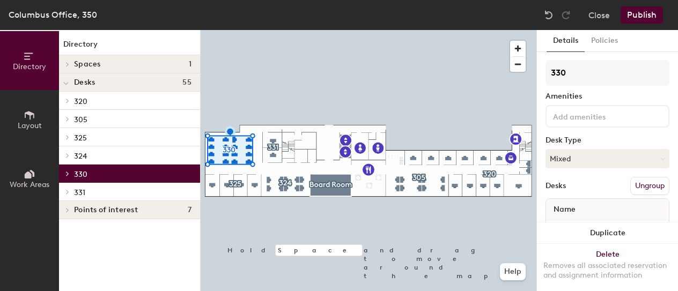
click at [65, 175] on span at bounding box center [66, 173] width 9 height 5
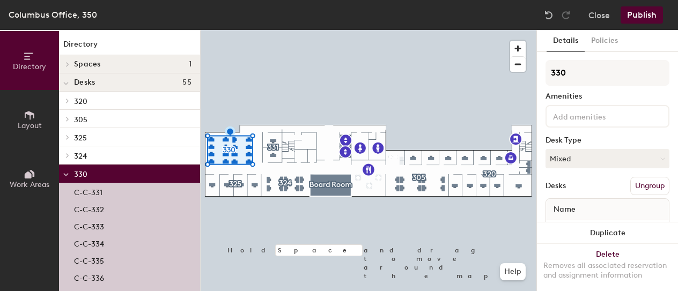
click at [69, 172] on div at bounding box center [66, 174] width 14 height 18
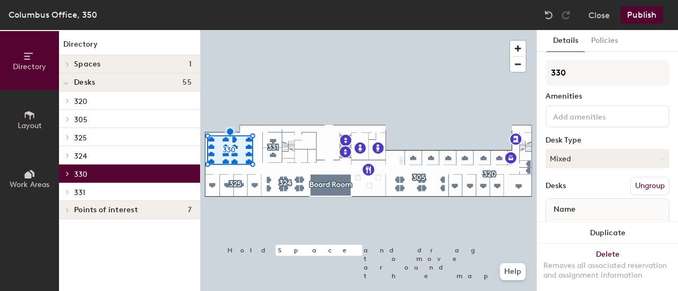
click at [69, 159] on div at bounding box center [66, 155] width 14 height 18
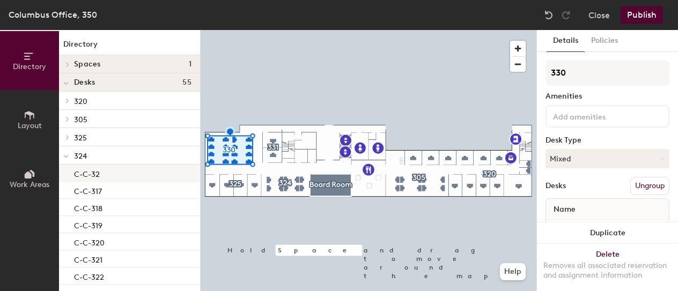
click at [81, 171] on p "C-C-32" at bounding box center [87, 173] width 26 height 12
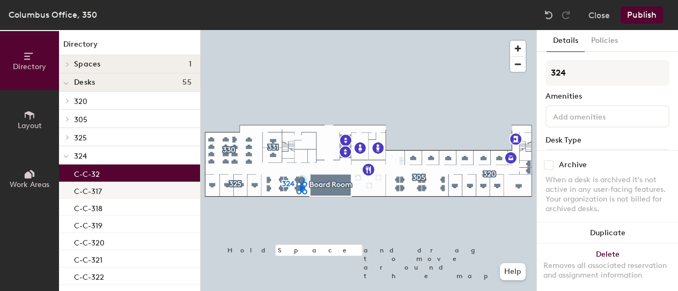
click at [126, 188] on div "C-C-317" at bounding box center [129, 190] width 141 height 17
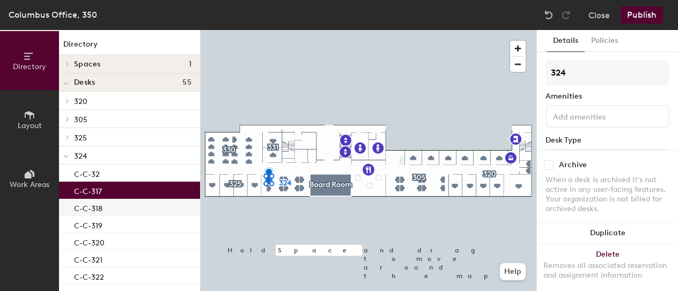
click at [125, 205] on div "C-C-318" at bounding box center [129, 207] width 141 height 17
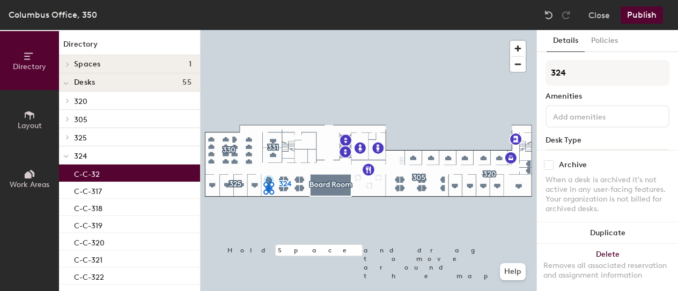
click at [120, 168] on div "C-C-32" at bounding box center [129, 173] width 141 height 17
click at [120, 187] on div "C-C-317" at bounding box center [129, 190] width 141 height 17
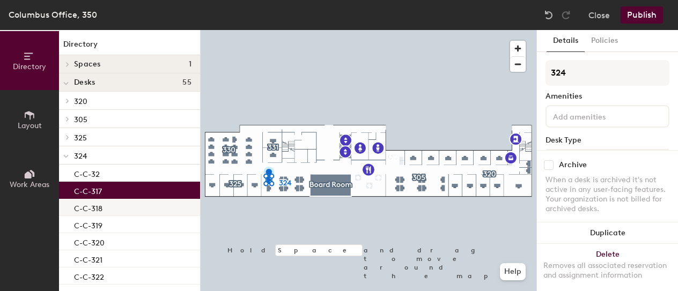
click at [98, 206] on p "C-C-318" at bounding box center [88, 207] width 28 height 12
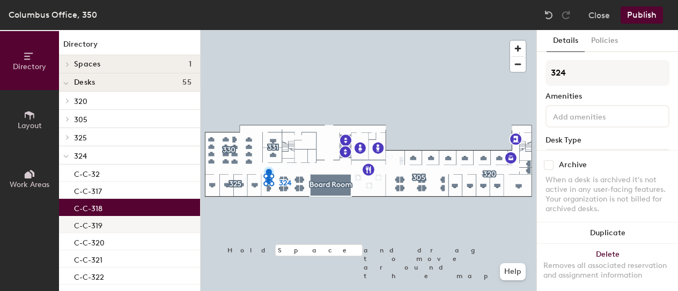
click at [99, 223] on p "C-C-319" at bounding box center [88, 224] width 28 height 12
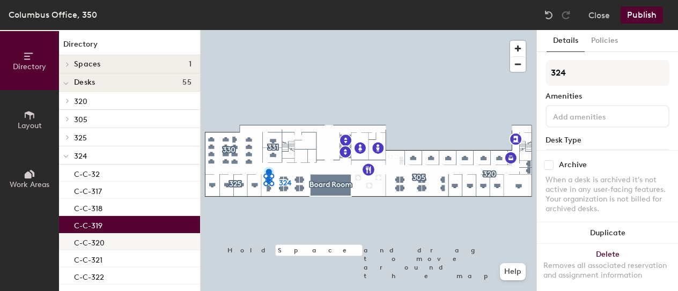
click at [100, 242] on p "C-C-320" at bounding box center [89, 241] width 31 height 12
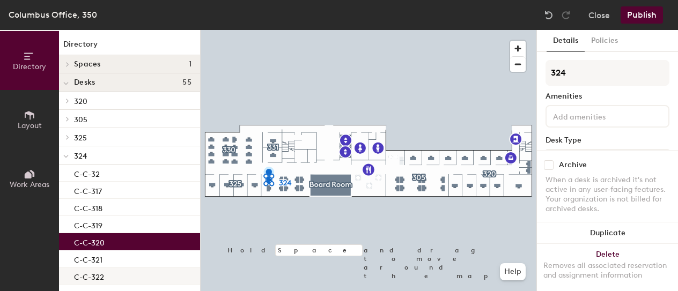
click at [102, 262] on div "C-C-321" at bounding box center [129, 258] width 141 height 17
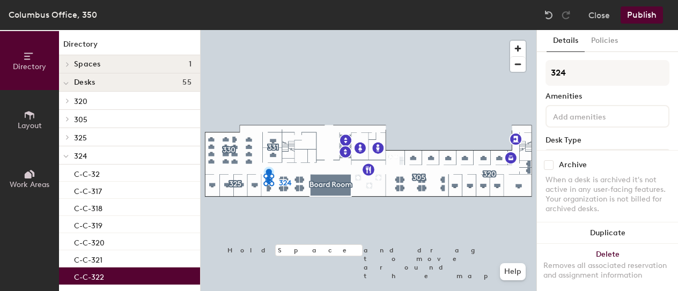
click at [102, 277] on p "C-C-322" at bounding box center [89, 276] width 30 height 12
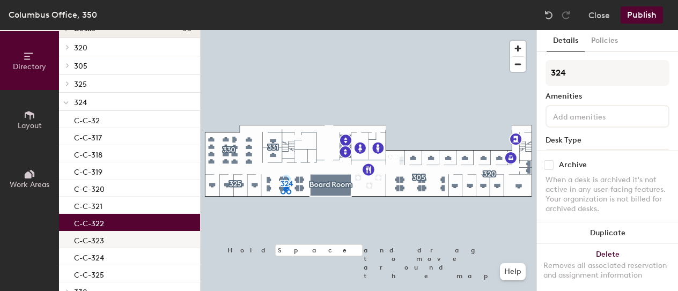
click at [116, 237] on div "C-C-323" at bounding box center [129, 239] width 141 height 17
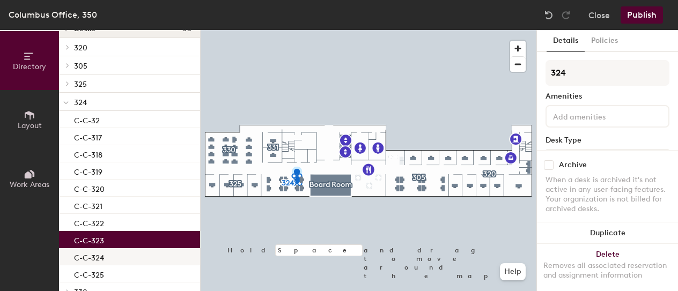
click at [115, 256] on div "C-C-324" at bounding box center [129, 256] width 141 height 17
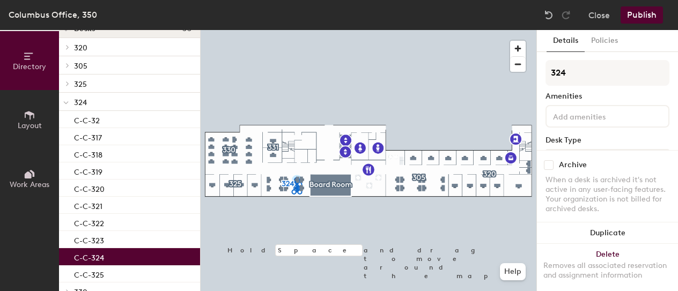
scroll to position [107, 0]
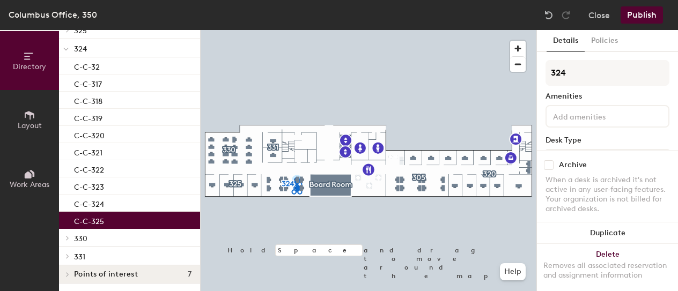
click at [102, 216] on p "C-C-325" at bounding box center [89, 220] width 30 height 12
click at [115, 67] on div "C-C-32" at bounding box center [129, 65] width 141 height 17
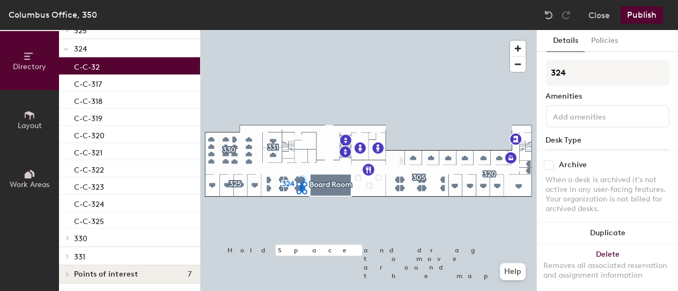
click at [65, 52] on span at bounding box center [65, 49] width 5 height 9
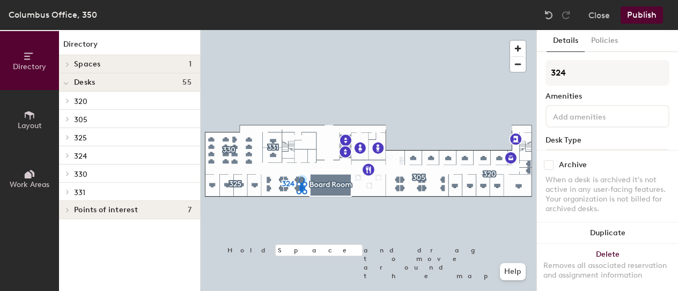
scroll to position [0, 0]
click at [76, 172] on span "330" at bounding box center [80, 174] width 13 height 9
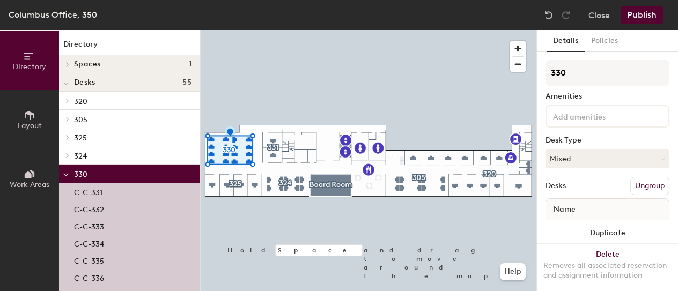
scroll to position [54, 0]
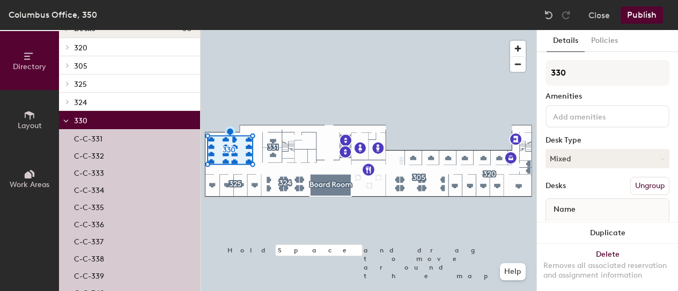
click at [64, 122] on icon at bounding box center [65, 121] width 5 height 4
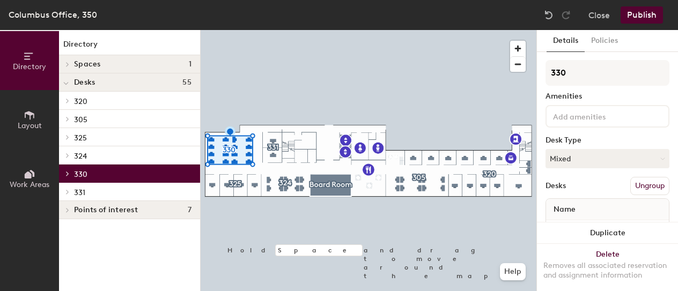
click at [67, 190] on icon at bounding box center [67, 191] width 4 height 5
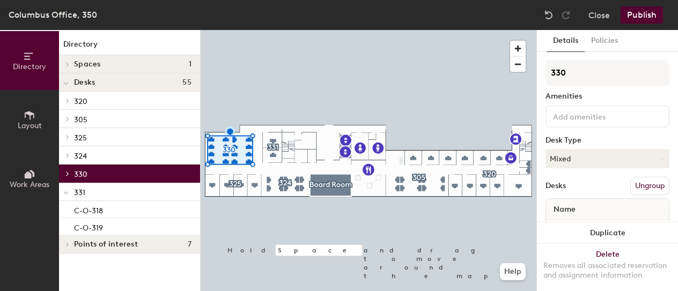
click at [82, 192] on span "331" at bounding box center [79, 192] width 11 height 9
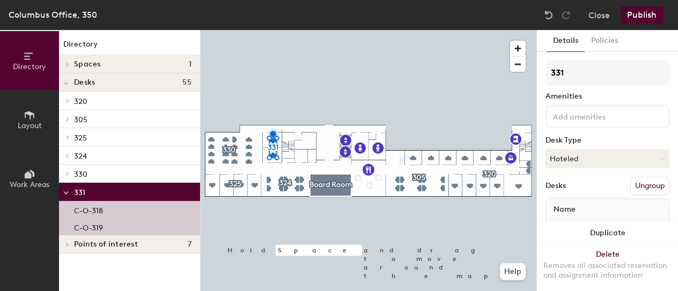
click at [82, 192] on span "331" at bounding box center [79, 192] width 11 height 9
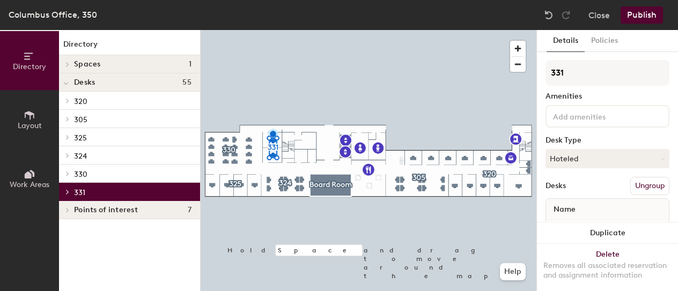
click at [640, 12] on button "Publish" at bounding box center [642, 14] width 42 height 17
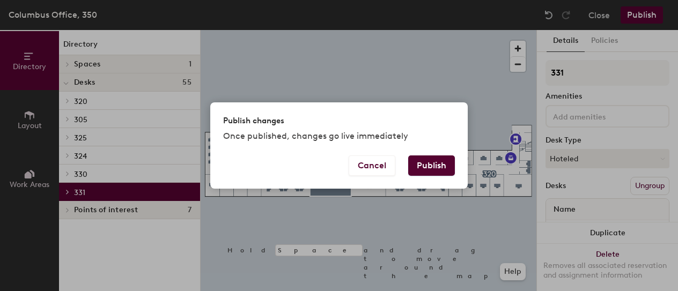
click at [437, 162] on button "Publish" at bounding box center [431, 166] width 47 height 20
